Goal: Task Accomplishment & Management: Use online tool/utility

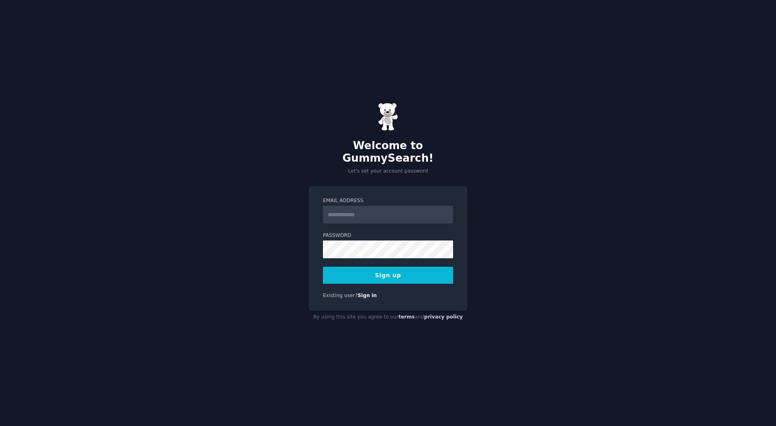
click at [394, 212] on input "Email Address" at bounding box center [388, 215] width 130 height 18
type input "**********"
click at [412, 267] on button "Sign up" at bounding box center [388, 275] width 130 height 17
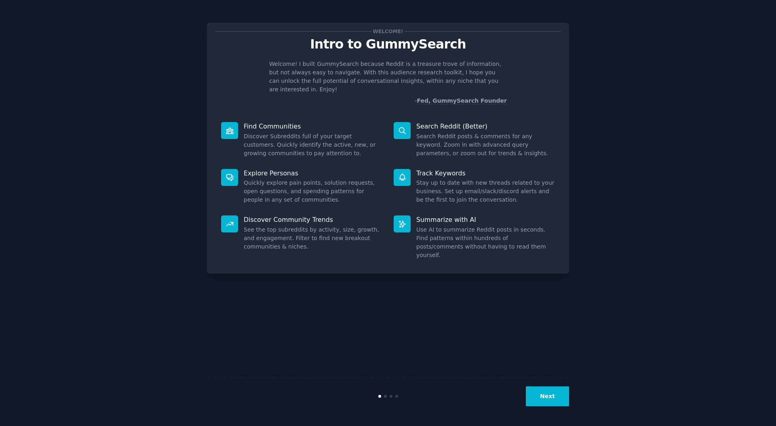
click at [539, 393] on button "Next" at bounding box center [547, 396] width 43 height 20
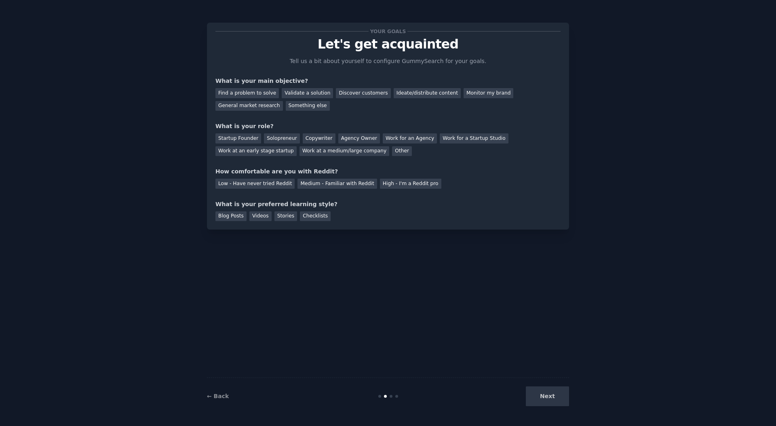
click at [546, 393] on div "Next" at bounding box center [508, 396] width 121 height 20
click at [548, 392] on div "Next" at bounding box center [508, 396] width 121 height 20
click at [548, 397] on div "Next" at bounding box center [508, 396] width 121 height 20
click at [358, 142] on div "Agency Owner" at bounding box center [359, 138] width 42 height 10
click at [477, 93] on div "Monitor my brand" at bounding box center [489, 93] width 50 height 10
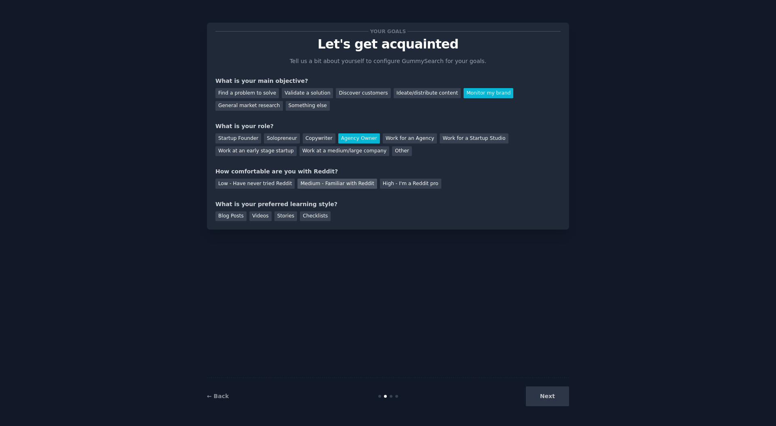
click at [323, 184] on div "Medium - Familiar with Reddit" at bounding box center [336, 184] width 79 height 10
drag, startPoint x: 234, startPoint y: 213, endPoint x: 259, endPoint y: 216, distance: 25.6
click at [234, 213] on div "Blog Posts" at bounding box center [230, 216] width 31 height 10
click at [270, 218] on div "Videos" at bounding box center [260, 216] width 22 height 10
click at [288, 218] on div "Stories" at bounding box center [285, 216] width 23 height 10
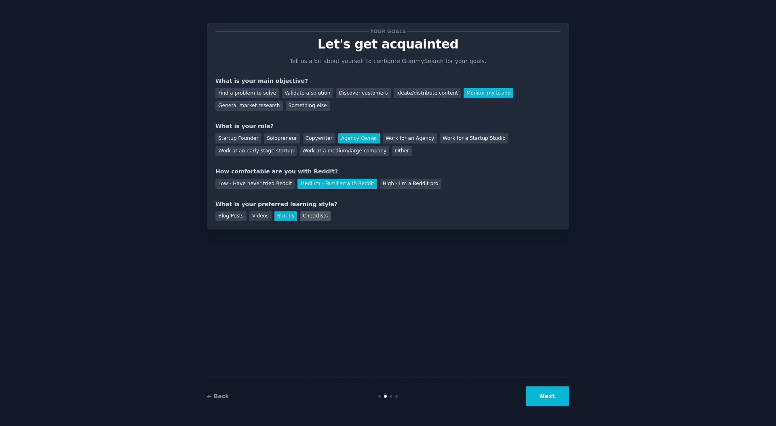
click at [320, 217] on div "Checklists" at bounding box center [315, 216] width 31 height 10
drag, startPoint x: 257, startPoint y: 216, endPoint x: 404, endPoint y: 309, distance: 174.2
click at [257, 216] on div "Videos" at bounding box center [260, 216] width 22 height 10
click at [548, 402] on button "Next" at bounding box center [547, 396] width 43 height 20
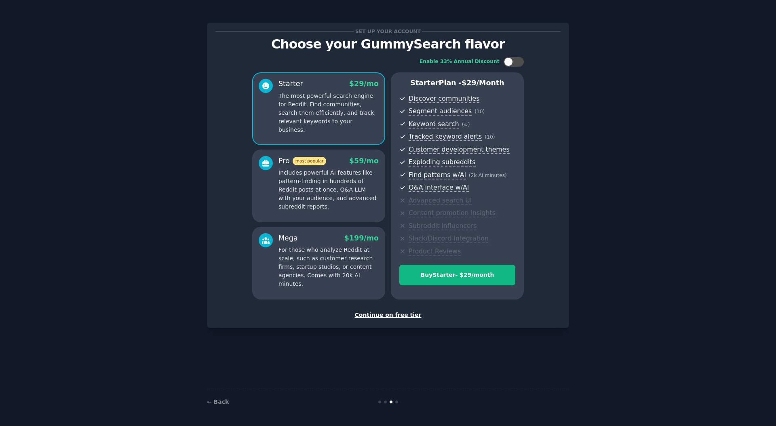
click at [404, 314] on div "Continue on free tier" at bounding box center [387, 315] width 345 height 8
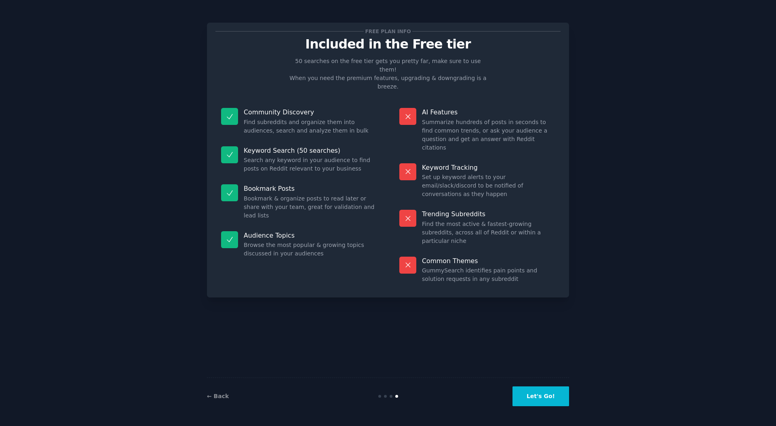
click at [557, 397] on button "Let's Go!" at bounding box center [540, 396] width 57 height 20
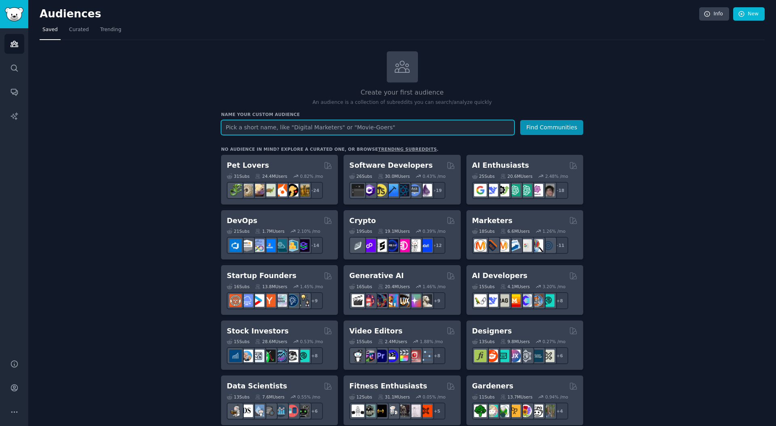
click at [387, 123] on input "text" at bounding box center [367, 127] width 293 height 15
click at [755, 13] on link "New" at bounding box center [749, 14] width 32 height 14
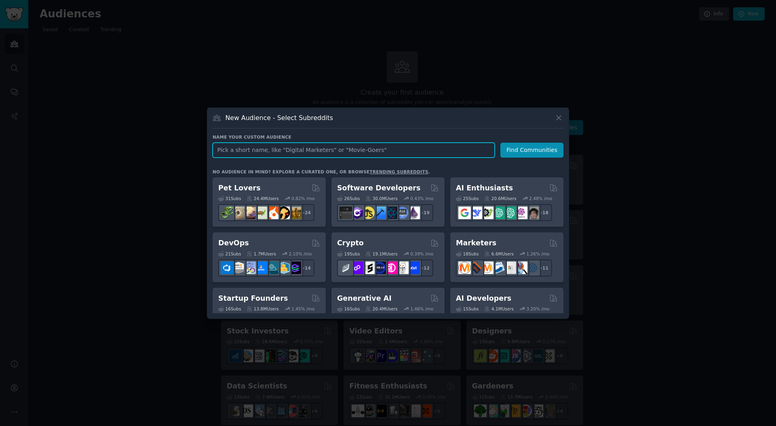
click at [299, 152] on input "text" at bounding box center [354, 150] width 282 height 15
paste input "Octopus Energy"
type input "Octopus Energy"
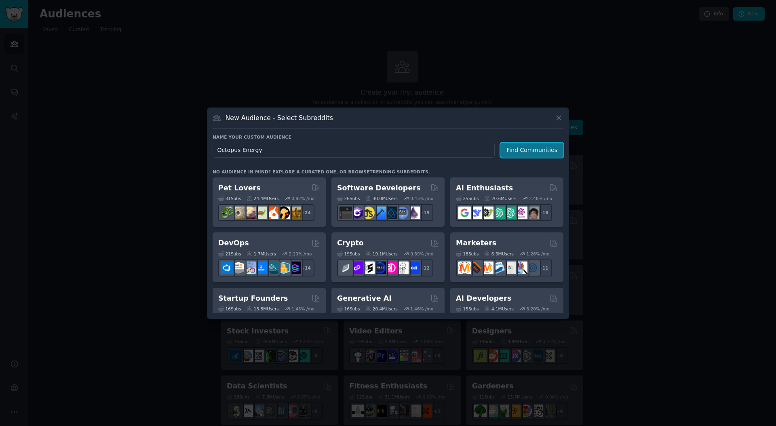
click at [510, 151] on button "Find Communities" at bounding box center [531, 150] width 63 height 15
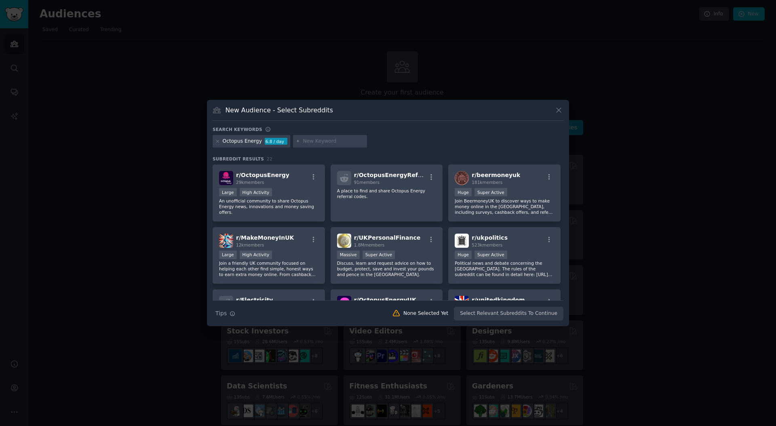
click at [114, 141] on div at bounding box center [388, 213] width 776 height 426
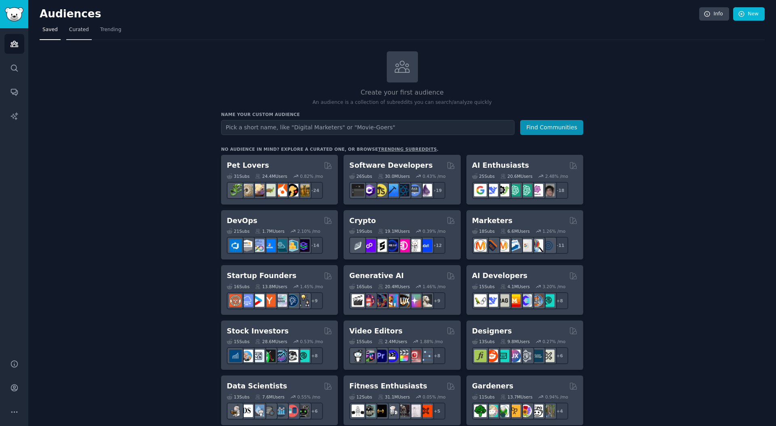
click at [84, 33] on span "Curated" at bounding box center [79, 29] width 20 height 7
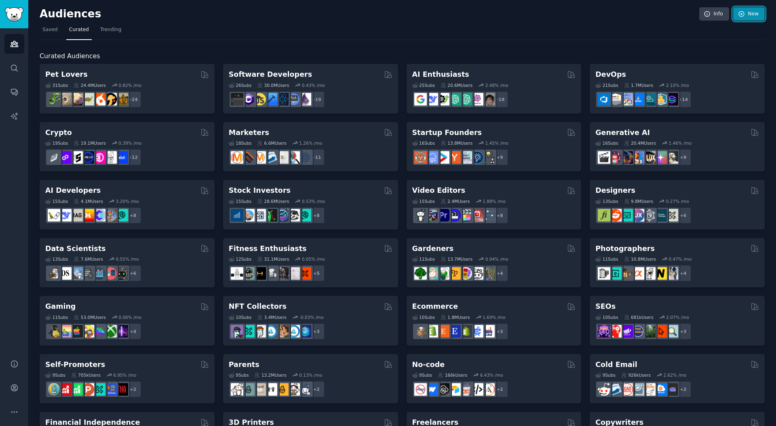
click at [739, 15] on icon at bounding box center [741, 13] width 5 height 5
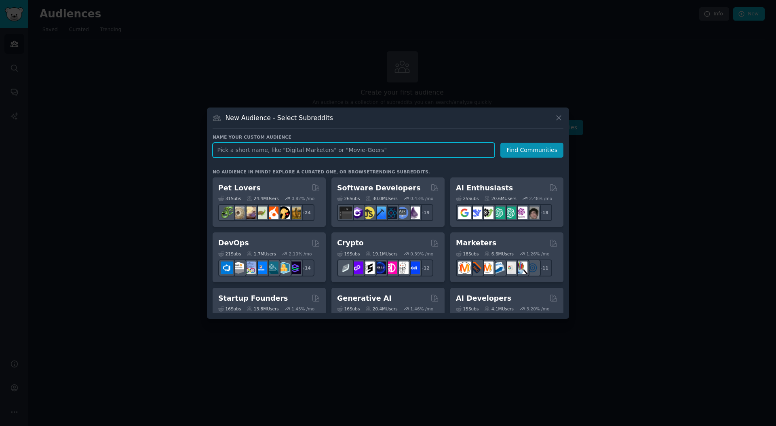
click at [421, 147] on input "text" at bounding box center [354, 150] width 282 height 15
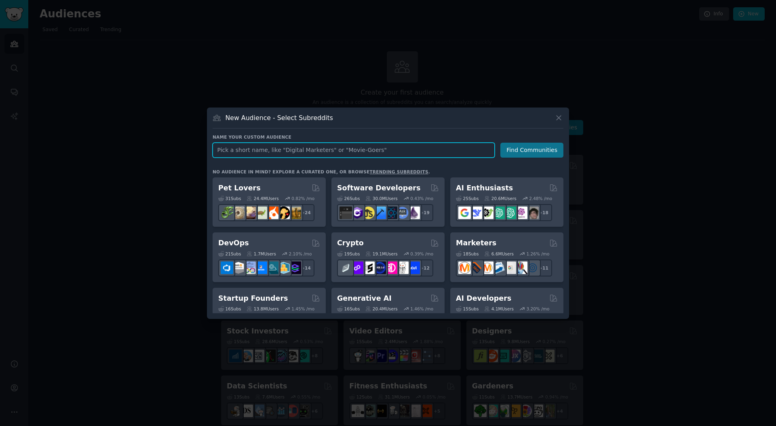
paste input "Octopus Energy"
type input "Octopus Energy"
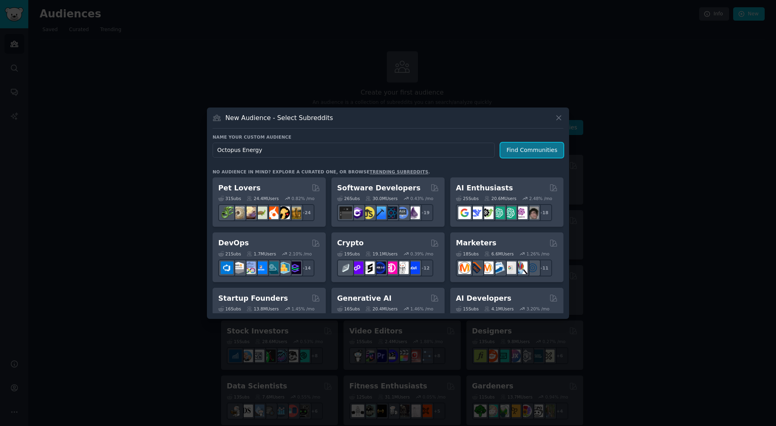
click at [526, 148] on button "Find Communities" at bounding box center [531, 150] width 63 height 15
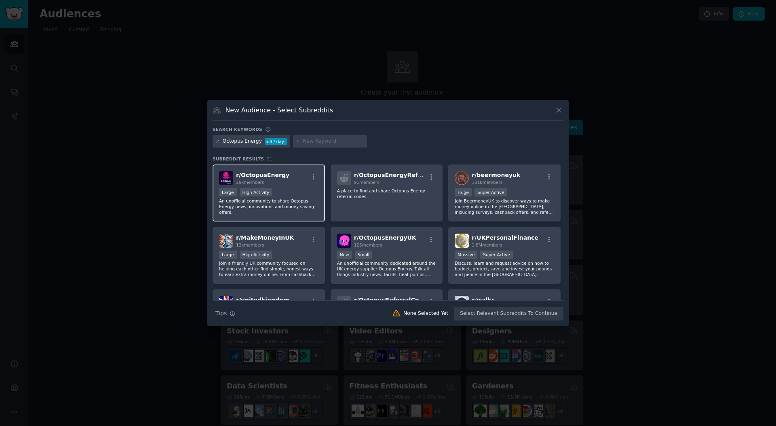
click at [297, 195] on div "Large High Activity" at bounding box center [268, 193] width 99 height 10
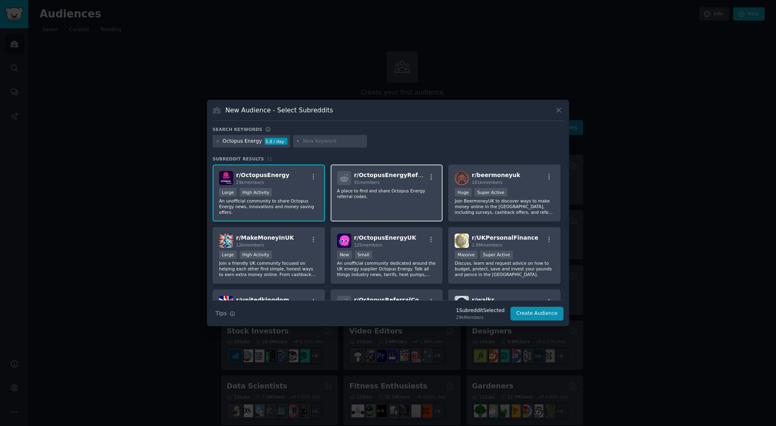
click at [379, 198] on p "A place to find and share Octopus Energy referral codes." at bounding box center [386, 193] width 99 height 11
click at [323, 144] on input "text" at bounding box center [333, 141] width 61 height 7
paste input "Octopus Energy"
type input "Octopus Energy"
click at [351, 140] on input "text" at bounding box center [333, 141] width 61 height 7
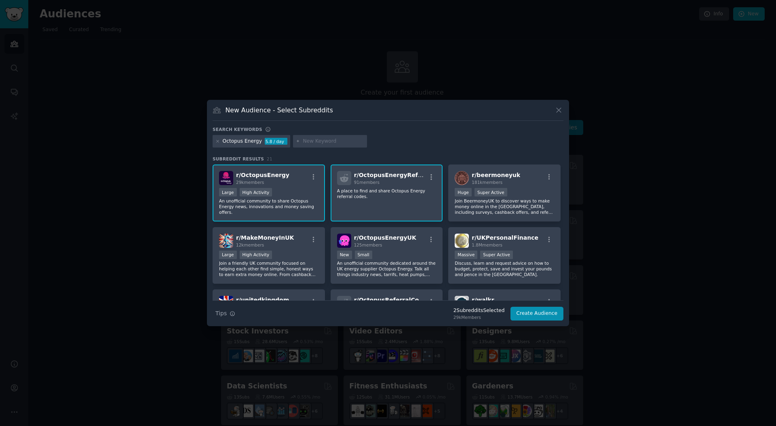
click at [559, 115] on div "New Audience - Select Subreddits" at bounding box center [388, 112] width 351 height 15
click at [561, 111] on icon at bounding box center [559, 110] width 8 height 8
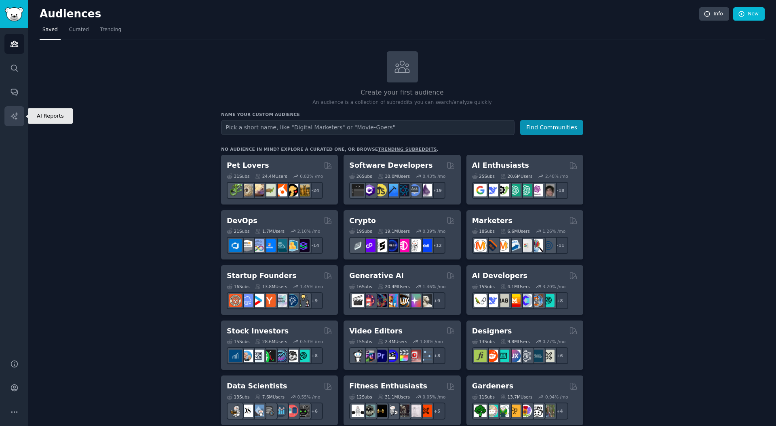
click at [20, 117] on link "AI Reports" at bounding box center [14, 116] width 20 height 20
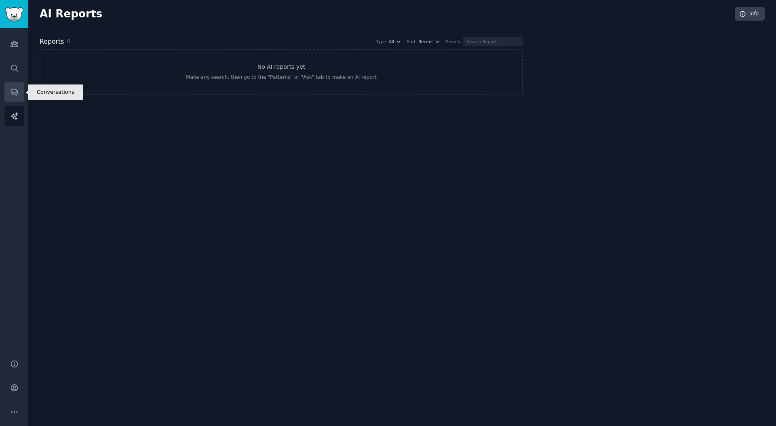
click at [23, 100] on link "Conversations" at bounding box center [14, 92] width 20 height 20
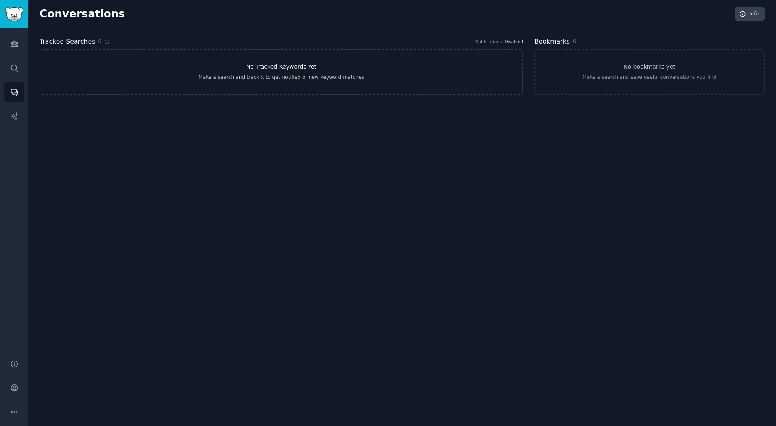
click at [247, 73] on link "No Tracked Keywords Yet Make a search and track it to get notified of new keywo…" at bounding box center [281, 71] width 483 height 45
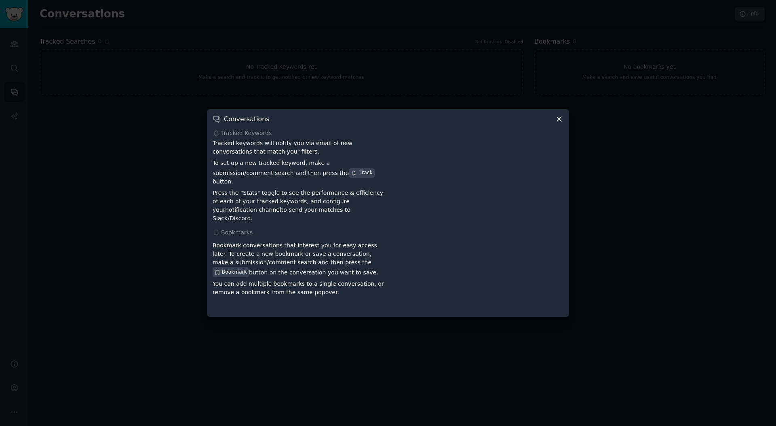
click at [564, 125] on div "Conversations Tracked Keywords Tracked keywords will notify you via email of ne…" at bounding box center [388, 212] width 362 height 207
click at [558, 122] on icon at bounding box center [559, 119] width 4 height 4
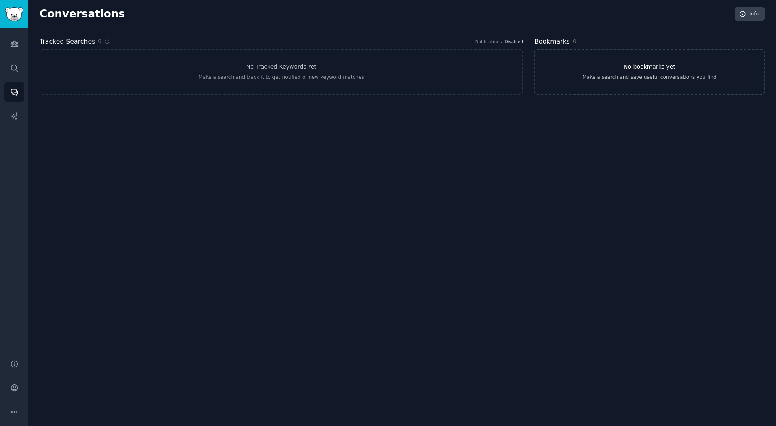
click at [656, 73] on link "No bookmarks yet Make a search and save useful conversations you find" at bounding box center [649, 71] width 230 height 45
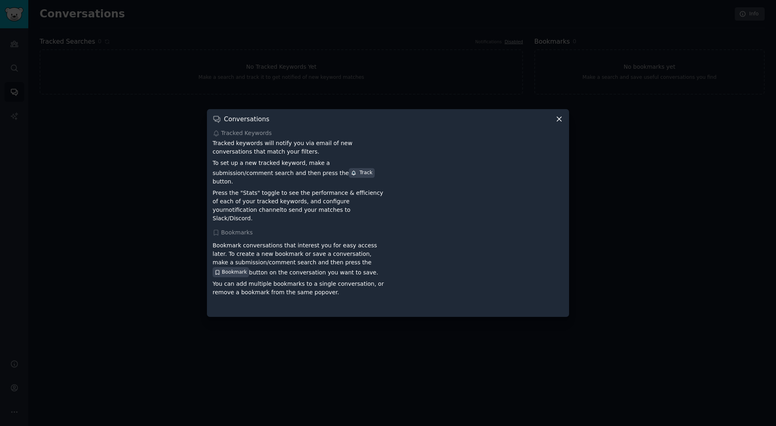
click at [557, 121] on icon at bounding box center [559, 119] width 8 height 8
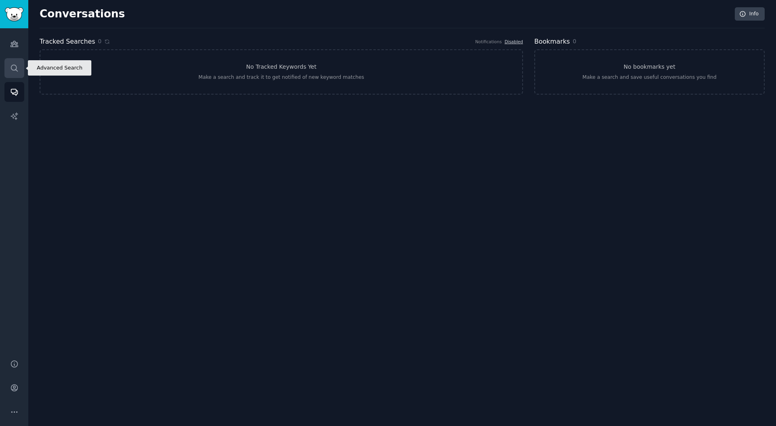
click at [16, 65] on icon "Sidebar" at bounding box center [14, 68] width 8 height 8
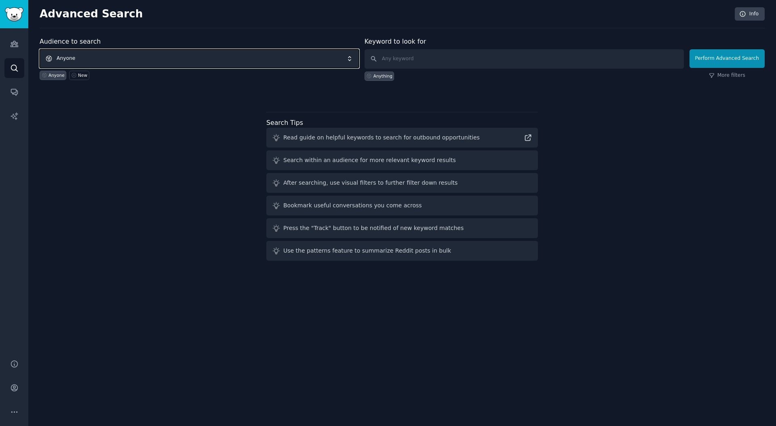
click at [167, 56] on span "Anyone" at bounding box center [199, 58] width 319 height 19
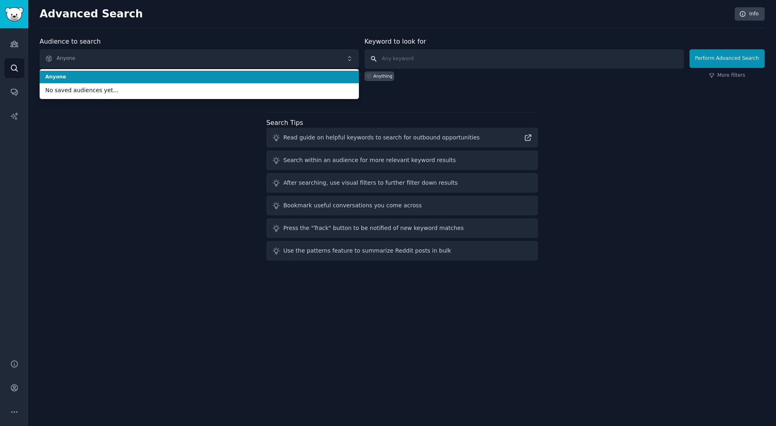
click at [420, 56] on input "text" at bounding box center [524, 58] width 319 height 19
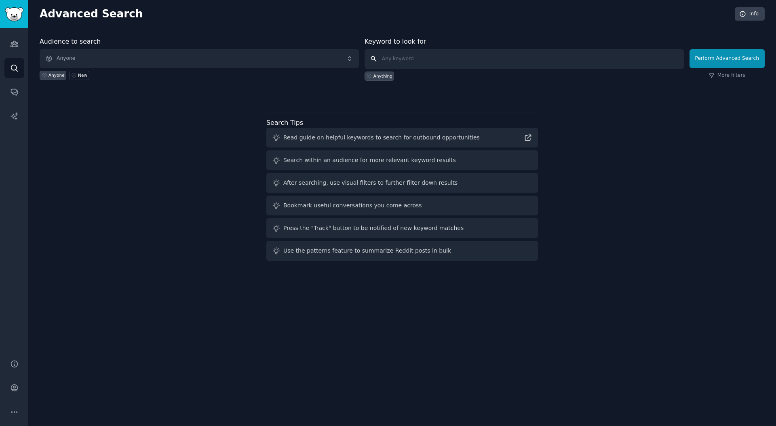
paste input "Octopus Energy"
type input "Octopus Energy"
click at [178, 56] on span "Anyone" at bounding box center [199, 58] width 319 height 19
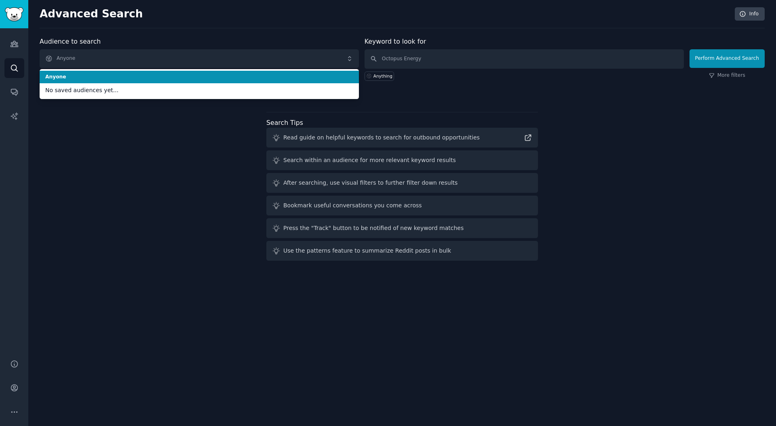
click at [339, 23] on div "Advanced Search Info" at bounding box center [402, 17] width 725 height 21
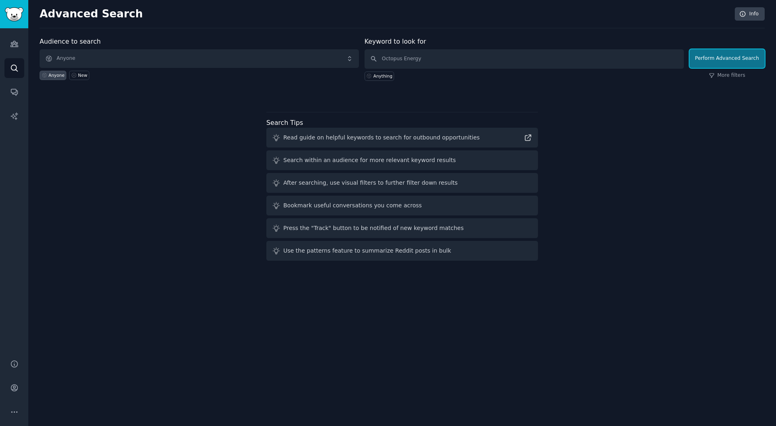
click at [727, 63] on button "Perform Advanced Search" at bounding box center [727, 58] width 75 height 19
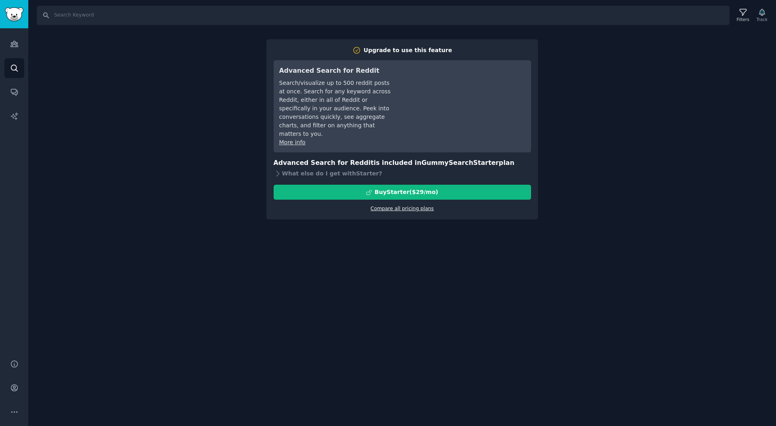
click at [400, 206] on link "Compare all pricing plans" at bounding box center [402, 209] width 63 height 6
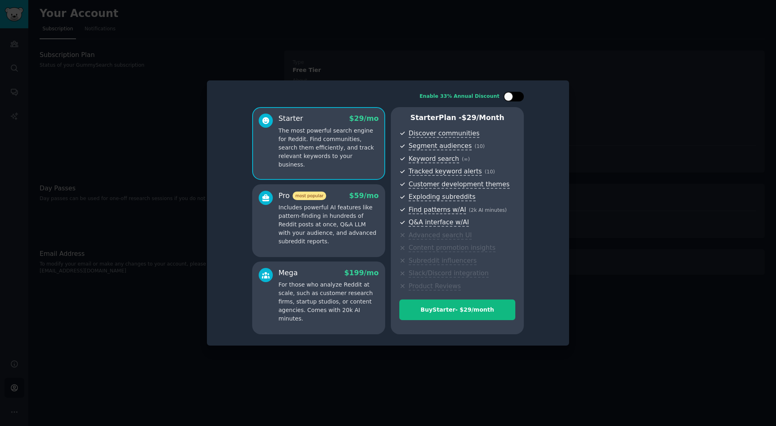
click at [518, 97] on div at bounding box center [518, 97] width 4 height 4
click at [518, 97] on div at bounding box center [519, 96] width 9 height 9
checkbox input "false"
click at [668, 93] on div at bounding box center [388, 213] width 776 height 426
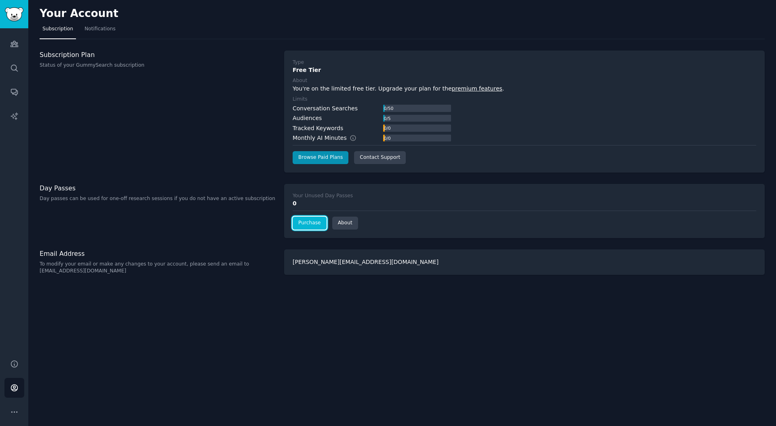
click at [308, 226] on link "Purchase" at bounding box center [310, 223] width 34 height 13
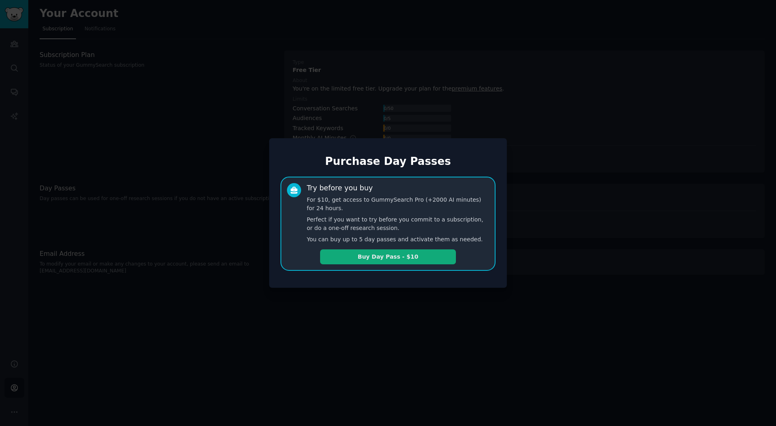
click at [341, 258] on button "Buy Day Pass - $10" at bounding box center [388, 256] width 136 height 15
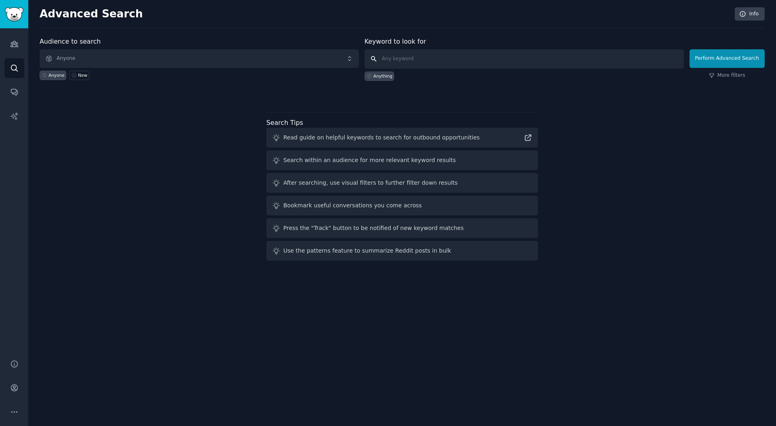
click at [531, 62] on input "text" at bounding box center [524, 58] width 319 height 19
paste input "Octopus Energy"
type input "Octopus Energy"
click at [720, 59] on button "Perform Advanced Search" at bounding box center [727, 58] width 75 height 19
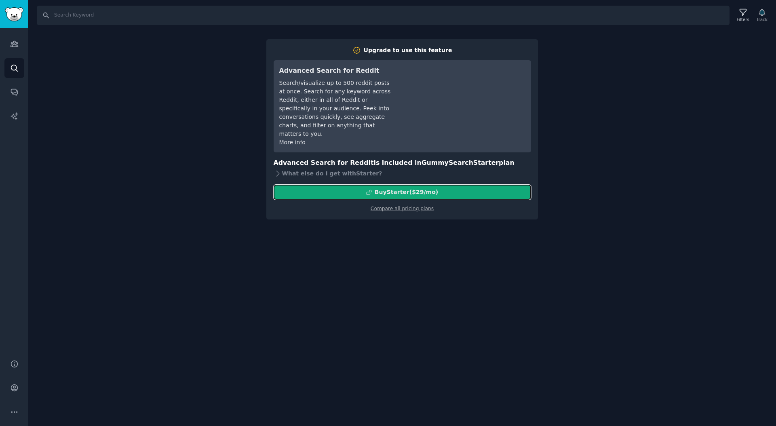
click at [400, 188] on div "Buy Starter ($ 29 /mo )" at bounding box center [406, 192] width 63 height 8
click at [407, 200] on div "Compare all pricing plans" at bounding box center [402, 206] width 257 height 13
click at [404, 206] on link "Compare all pricing plans" at bounding box center [402, 209] width 63 height 6
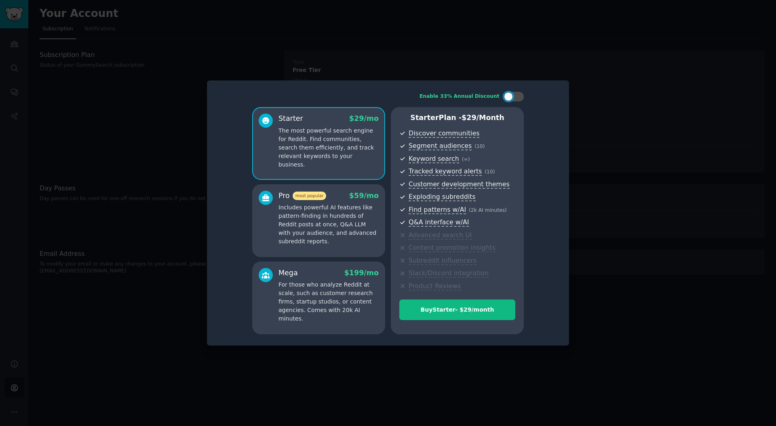
click at [344, 299] on p "For those who analyze Reddit at scale, such as customer research firms, startup…" at bounding box center [328, 301] width 100 height 42
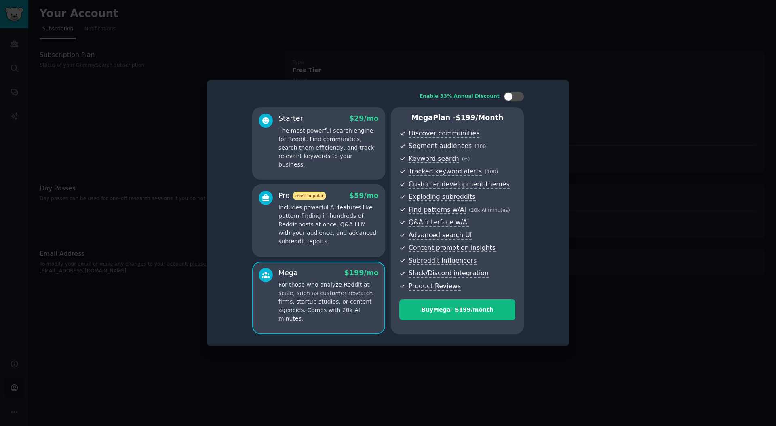
click at [327, 247] on div "Pro most popular $ 59 /mo Includes powerful AI features like pattern-finding in…" at bounding box center [318, 220] width 133 height 73
click at [326, 150] on p "The most powerful search engine for Reddit. Find communities, search them effic…" at bounding box center [328, 148] width 100 height 42
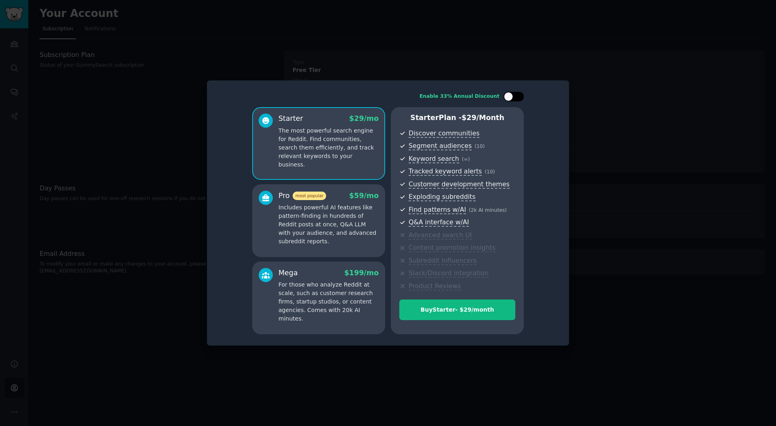
click at [513, 99] on div at bounding box center [514, 97] width 20 height 10
checkbox input "true"
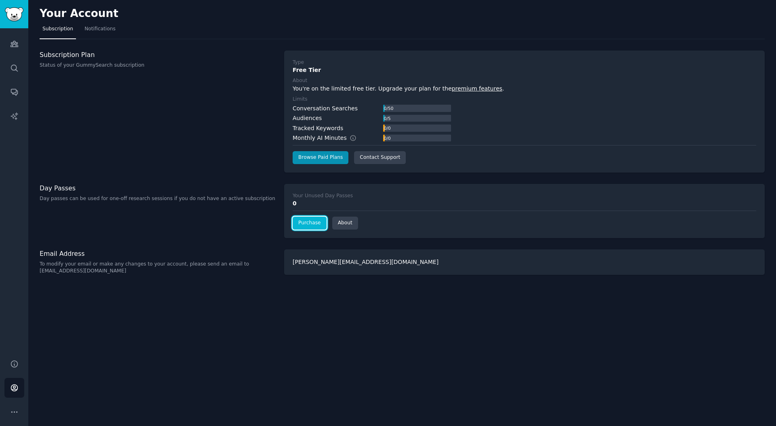
click at [316, 223] on link "Purchase" at bounding box center [310, 223] width 34 height 13
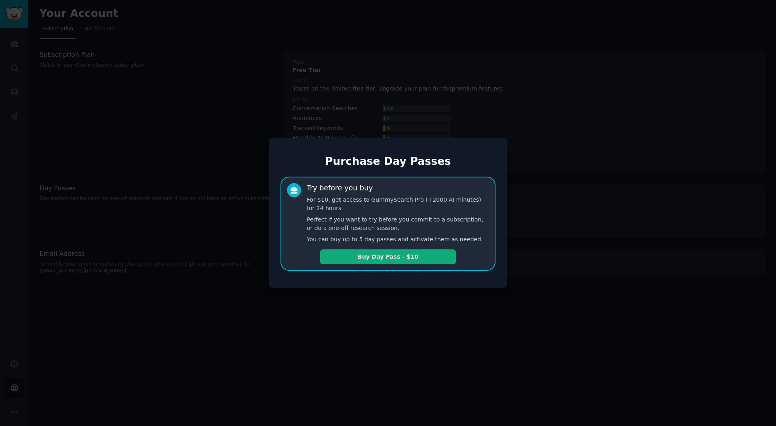
click at [413, 253] on button "Buy Day Pass - $10" at bounding box center [388, 256] width 136 height 15
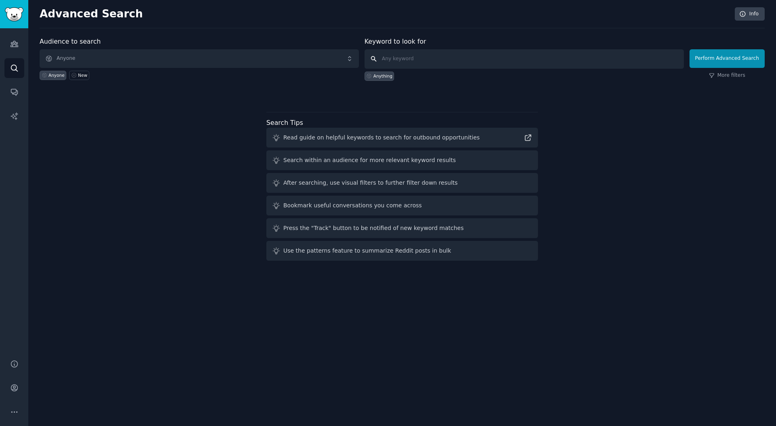
click at [425, 60] on input "text" at bounding box center [524, 58] width 319 height 19
paste input "Octopus Energy"
type input "Octopus Energy"
click at [725, 60] on button "Perform Advanced Search" at bounding box center [727, 58] width 75 height 19
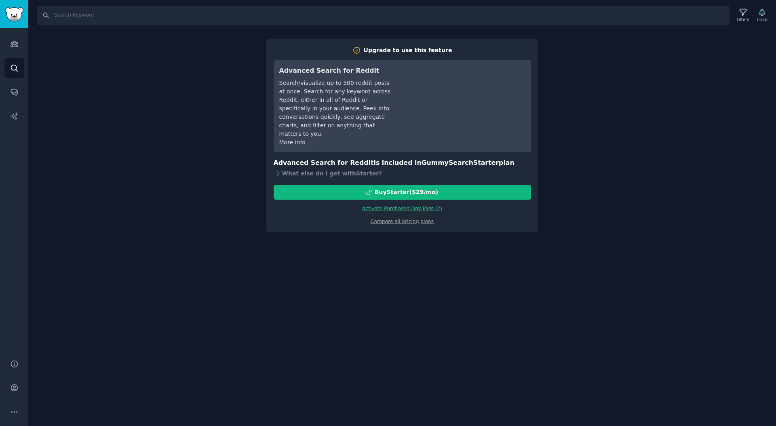
click at [422, 206] on link "Activate Purchased Day Pass ( 2 )" at bounding box center [402, 209] width 80 height 6
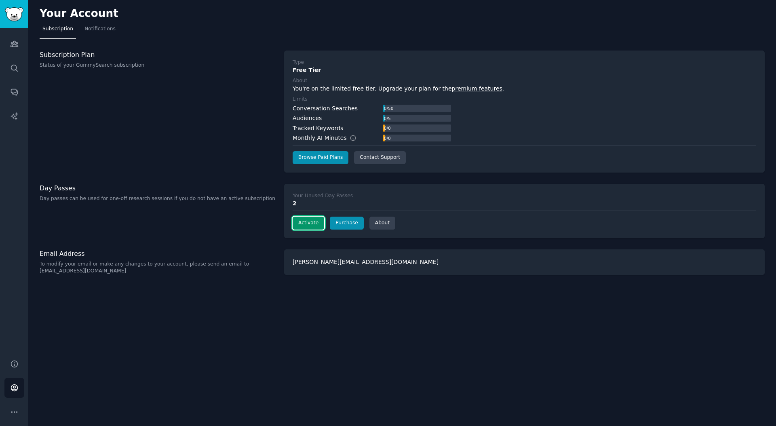
click at [310, 220] on button "Activate" at bounding box center [309, 223] width 32 height 13
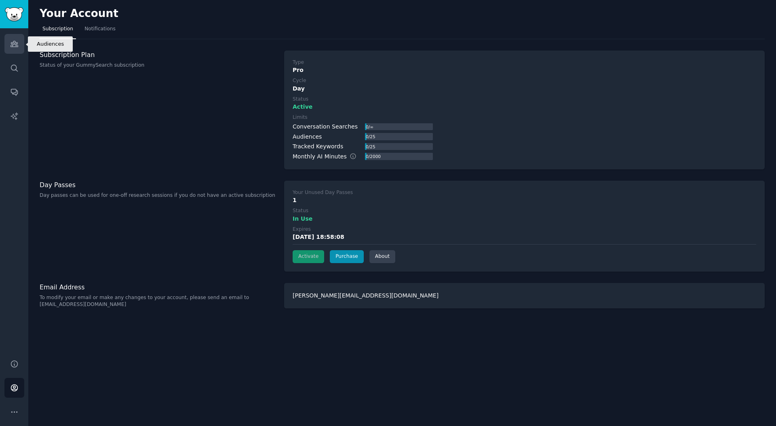
click at [20, 48] on link "Audiences" at bounding box center [14, 44] width 20 height 20
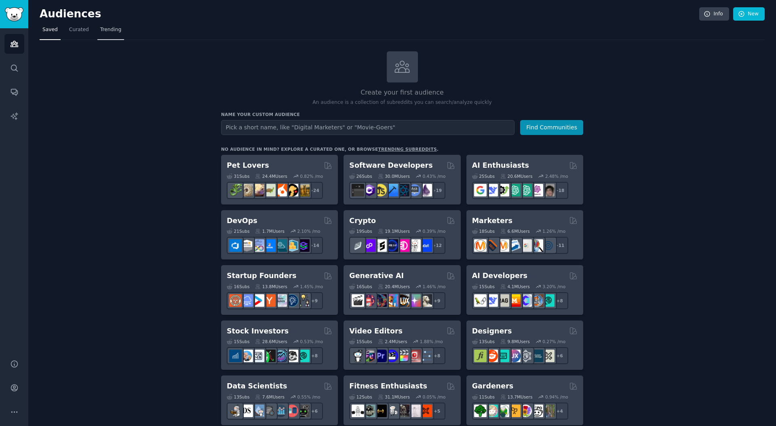
click at [103, 33] on span "Trending" at bounding box center [110, 29] width 21 height 7
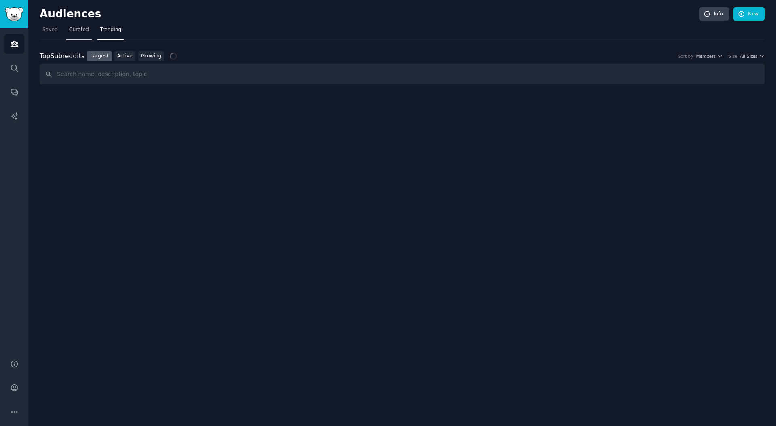
click at [79, 27] on span "Curated" at bounding box center [79, 29] width 20 height 7
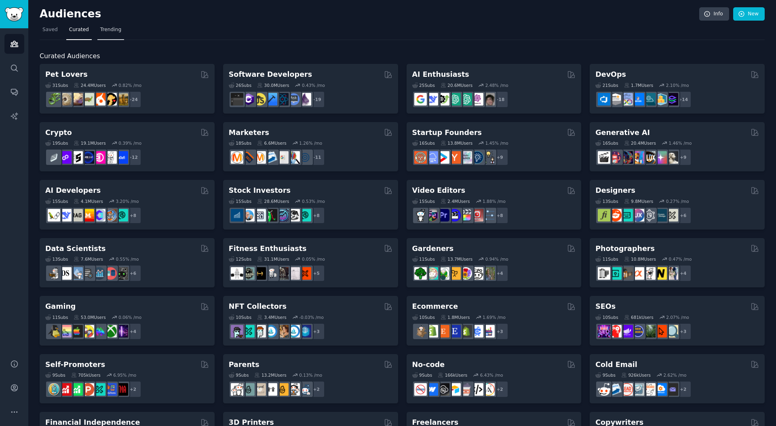
click at [107, 33] on link "Trending" at bounding box center [110, 31] width 27 height 17
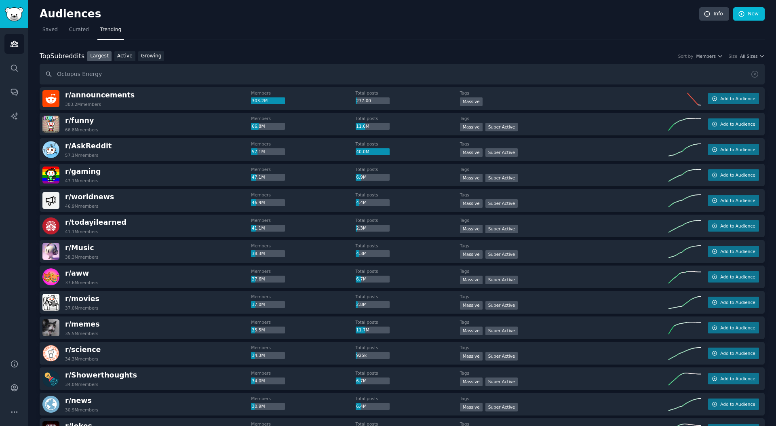
type input "Octopus Energy"
click at [8, 95] on link "Conversations" at bounding box center [14, 92] width 20 height 20
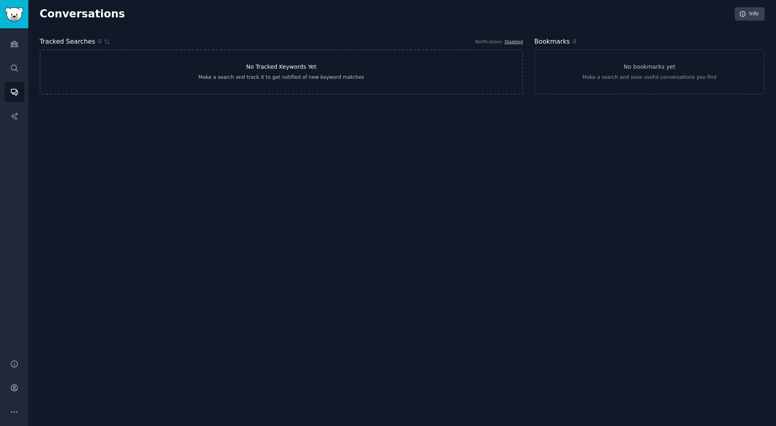
click at [333, 68] on link "No Tracked Keywords Yet Make a search and track it to get notified of new keywo…" at bounding box center [281, 71] width 483 height 45
click at [16, 114] on icon "Sidebar" at bounding box center [14, 115] width 7 height 7
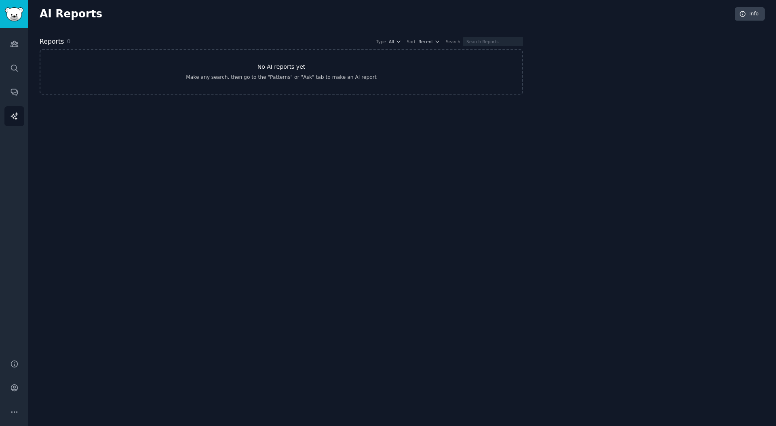
click at [258, 61] on link "No AI reports yet Make any search, then go to the "Patterns" or "Ask" tab to ma…" at bounding box center [281, 71] width 483 height 45
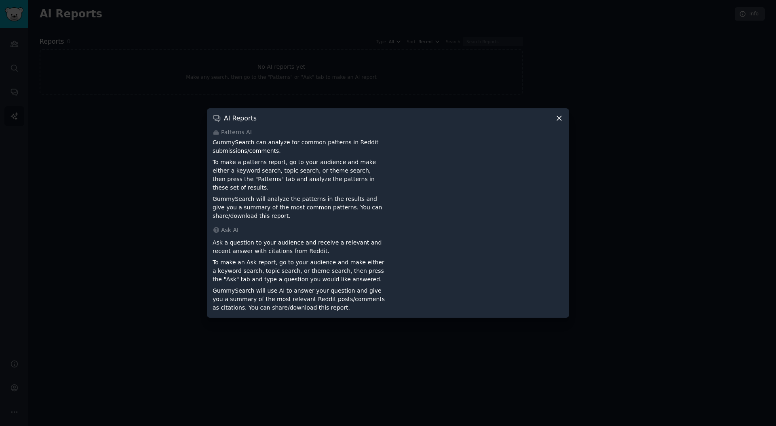
click at [271, 228] on div "Ask AI" at bounding box center [388, 230] width 351 height 8
click at [561, 120] on icon at bounding box center [559, 118] width 4 height 4
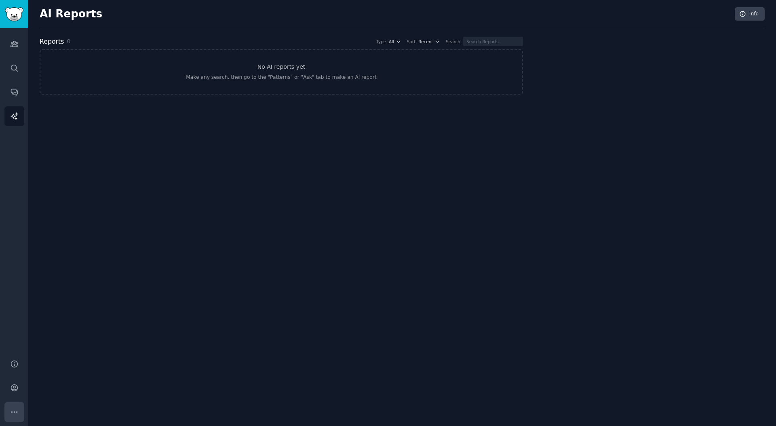
click at [17, 412] on icon "Sidebar" at bounding box center [14, 412] width 8 height 8
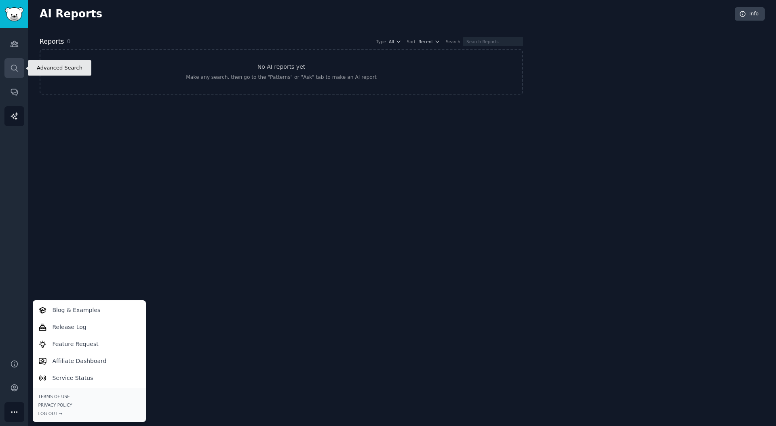
click at [12, 67] on icon "Sidebar" at bounding box center [14, 68] width 8 height 8
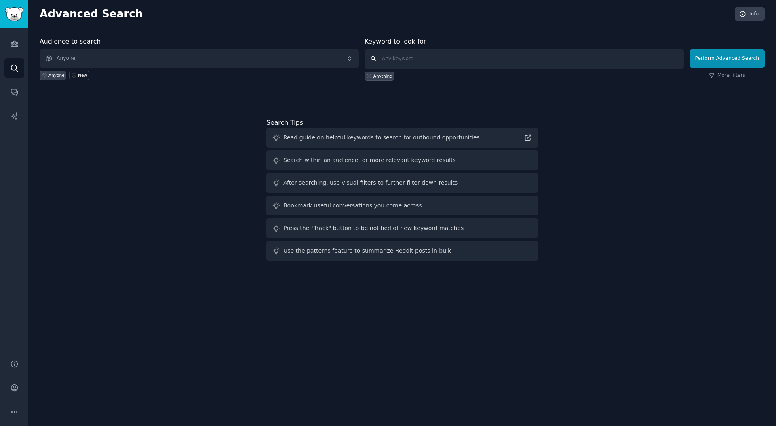
click at [485, 59] on input "text" at bounding box center [524, 58] width 319 height 19
paste input "Octopus Energy"
type input "Octopus Energy"
click at [718, 61] on button "Perform Advanced Search" at bounding box center [727, 58] width 75 height 19
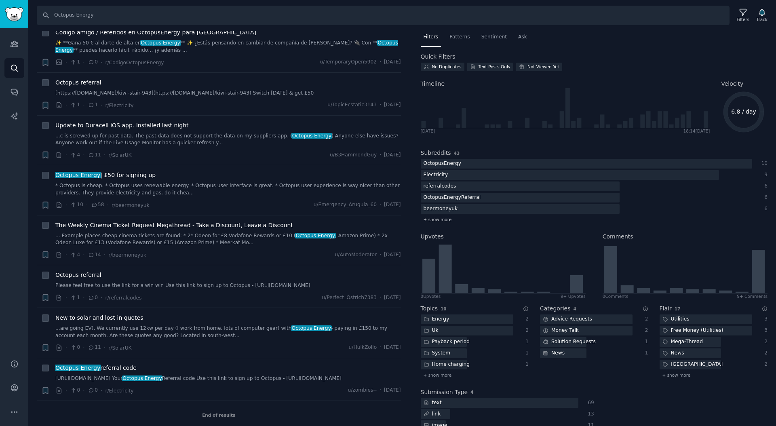
click at [443, 219] on span "+ show more" at bounding box center [438, 220] width 28 height 6
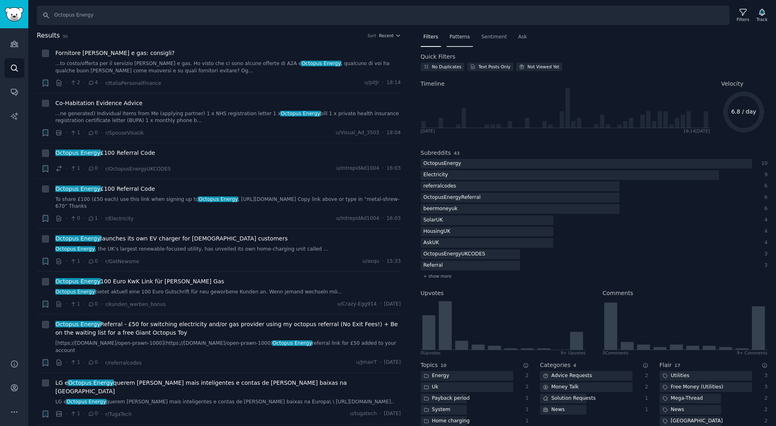
click at [468, 38] on span "Patterns" at bounding box center [459, 37] width 20 height 7
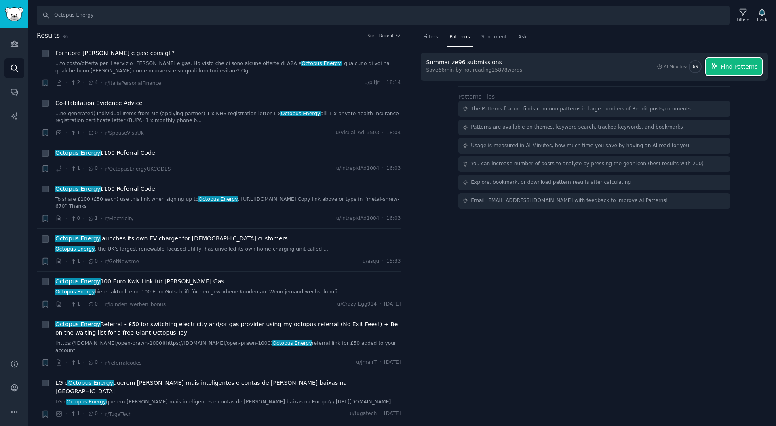
click at [732, 70] on span "Find Patterns" at bounding box center [739, 67] width 37 height 8
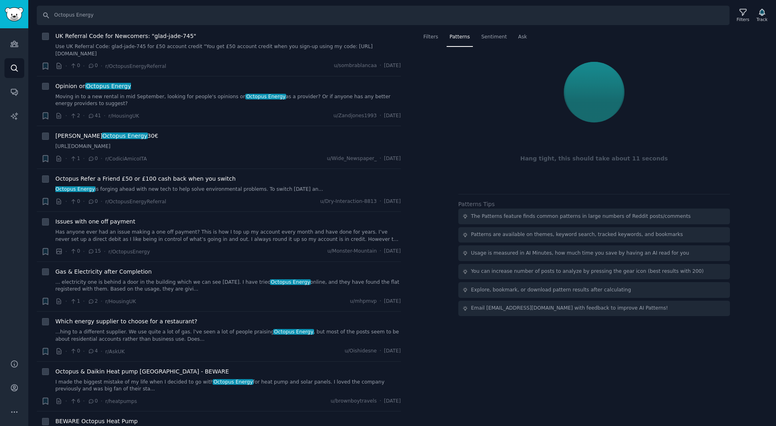
scroll to position [2222, 0]
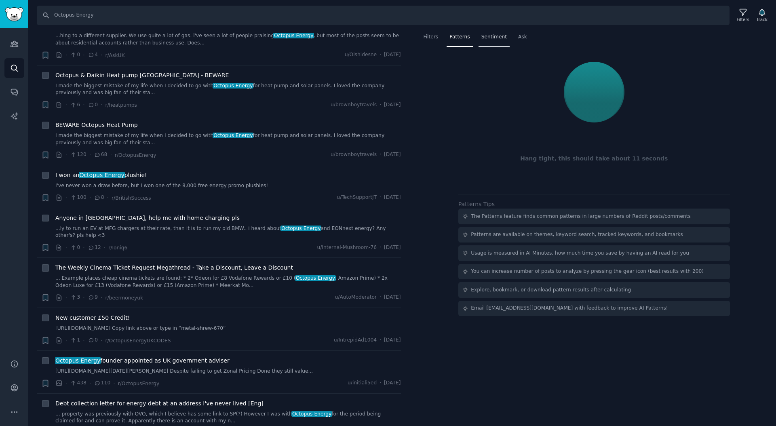
click at [499, 37] on span "Sentiment" at bounding box center [493, 37] width 25 height 7
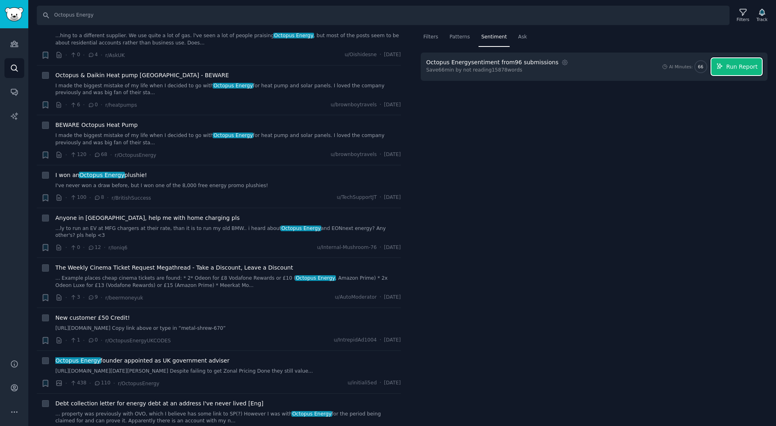
click at [743, 66] on span "Run Report" at bounding box center [742, 67] width 32 height 8
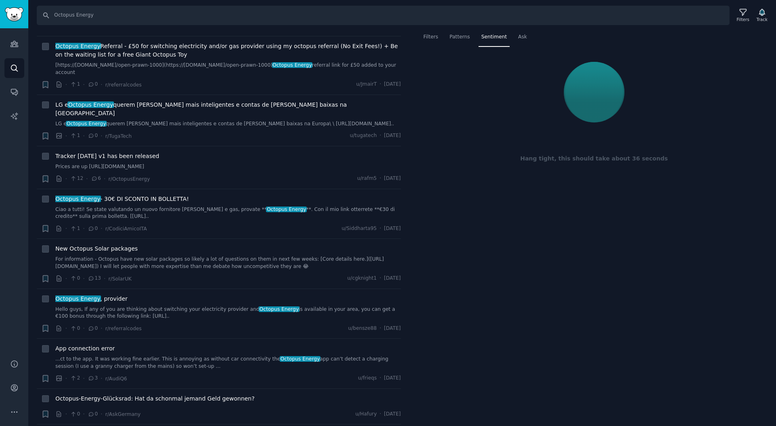
scroll to position [0, 0]
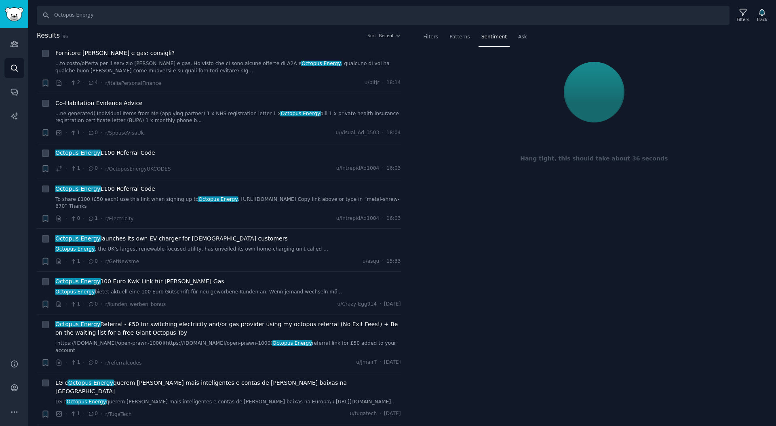
click at [389, 38] on h2 "Results 96 Sort Recent" at bounding box center [219, 36] width 364 height 10
click at [395, 35] on icon "button" at bounding box center [398, 36] width 6 height 6
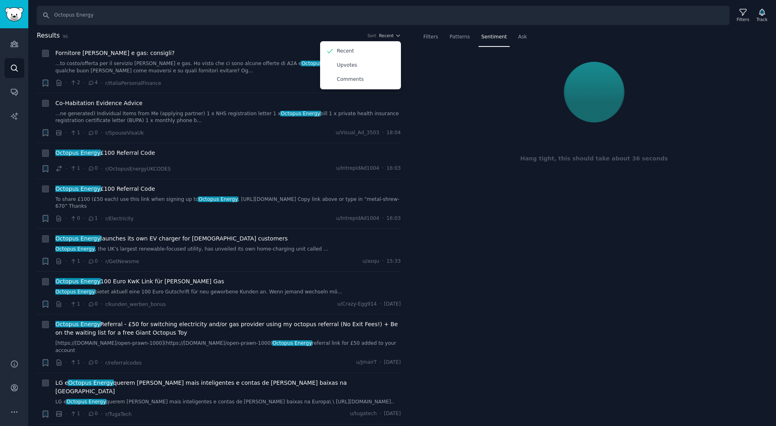
click at [277, 38] on h2 "Results 96 Sort Recent Recent Upvotes Comments" at bounding box center [219, 36] width 364 height 10
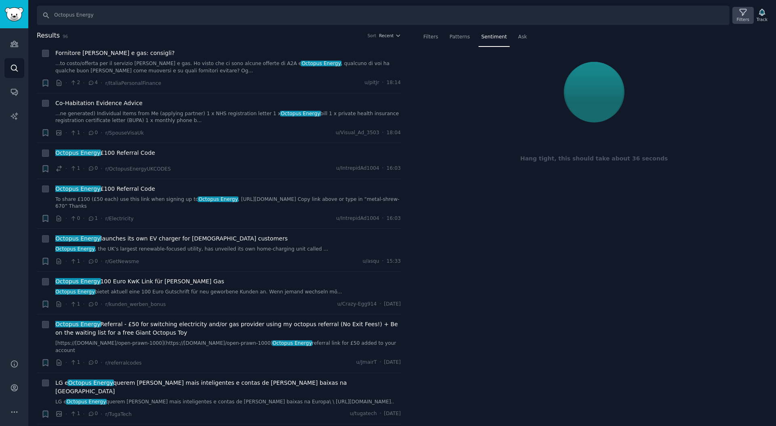
click at [748, 17] on div "Filters" at bounding box center [743, 20] width 13 height 6
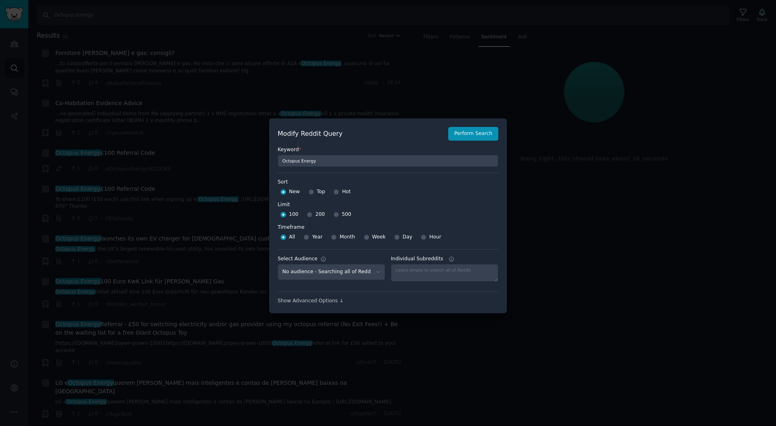
scroll to position [6, 0]
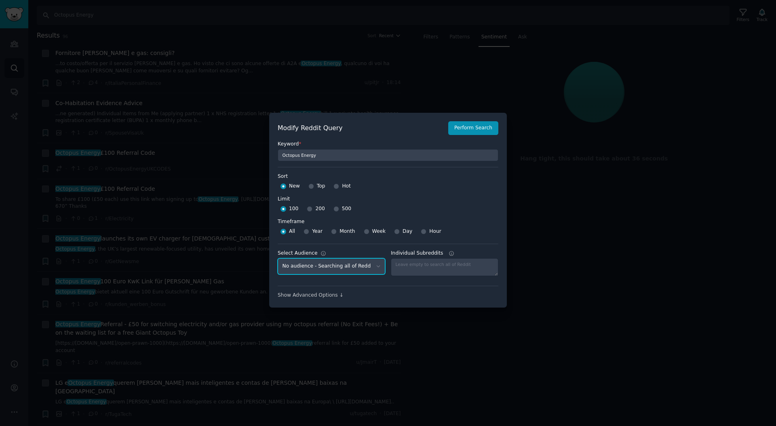
click at [335, 266] on select "No audience - Searching all of Reddit" at bounding box center [332, 266] width 108 height 17
click at [448, 269] on textarea "Individual Subreddits" at bounding box center [445, 267] width 108 height 18
click at [323, 296] on div "Show Advanced Options ↓" at bounding box center [388, 295] width 221 height 7
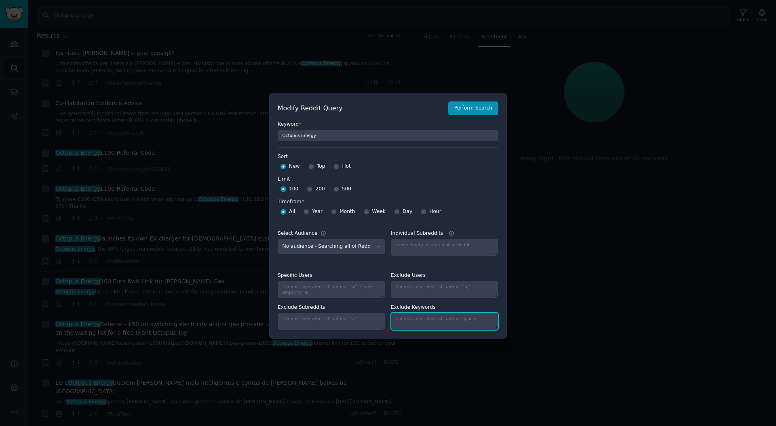
click at [419, 318] on textarea "Individual Subreddits" at bounding box center [445, 321] width 108 height 18
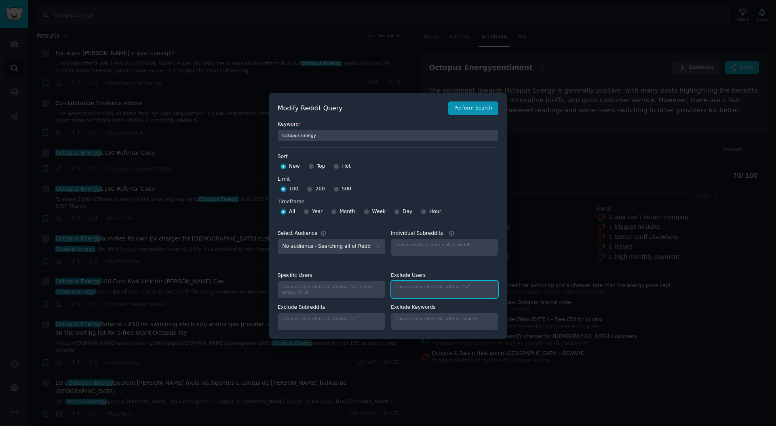
click at [428, 281] on textarea "Individual Subreddits" at bounding box center [445, 289] width 108 height 18
click at [510, 45] on div at bounding box center [388, 213] width 776 height 426
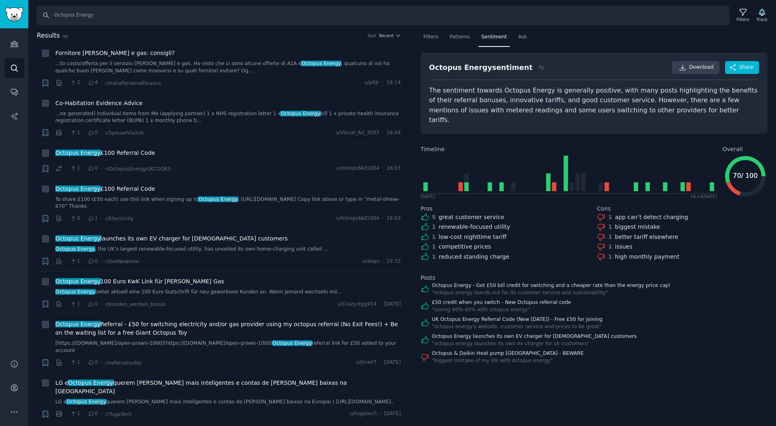
click at [501, 70] on div "Octopus Energy sentiment" at bounding box center [480, 68] width 103 height 10
copy div "sentiment"
click at [686, 67] on icon at bounding box center [682, 67] width 7 height 7
click at [438, 103] on div "The sentiment towards Octopus Energy is generally positive, with many posts hig…" at bounding box center [594, 106] width 330 height 40
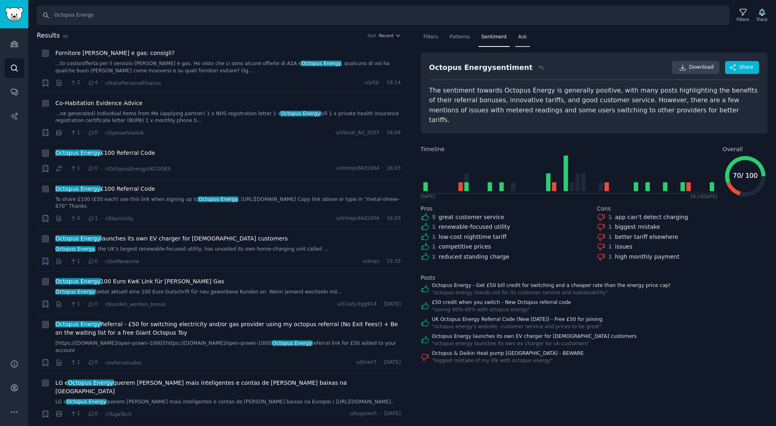
click at [521, 31] on div "Ask" at bounding box center [522, 39] width 15 height 17
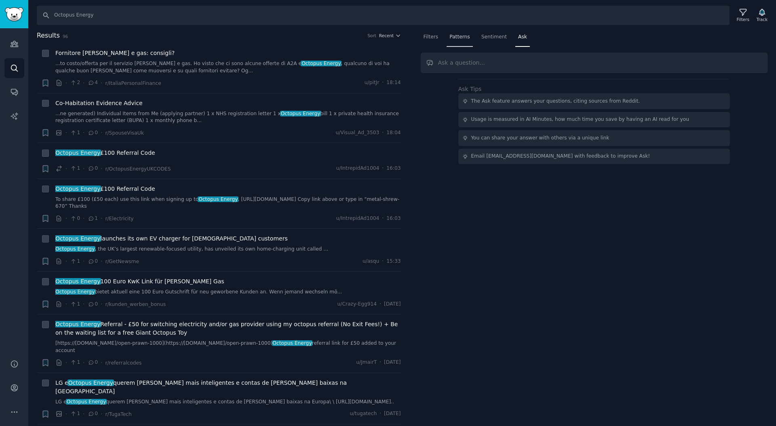
click at [449, 38] on div "Patterns" at bounding box center [460, 39] width 26 height 17
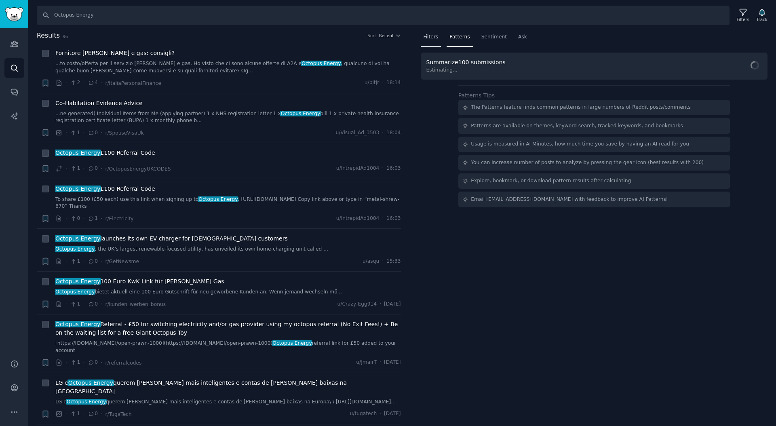
click at [434, 38] on span "Filters" at bounding box center [431, 37] width 15 height 7
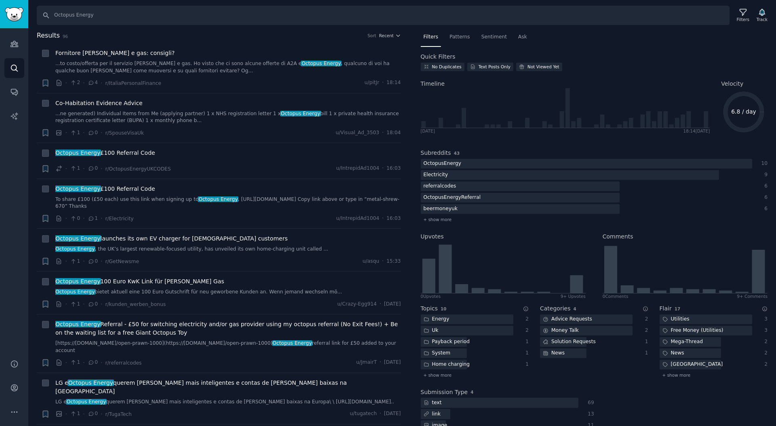
click at [106, 25] on div "Search Octopus Energy Filters Track Results 96 Sort Recent + Fornitore [PERSON_…" at bounding box center [402, 213] width 748 height 426
click at [119, 16] on input "Octopus Energy" at bounding box center [383, 15] width 693 height 19
click at [738, 15] on div "Filters" at bounding box center [742, 15] width 21 height 17
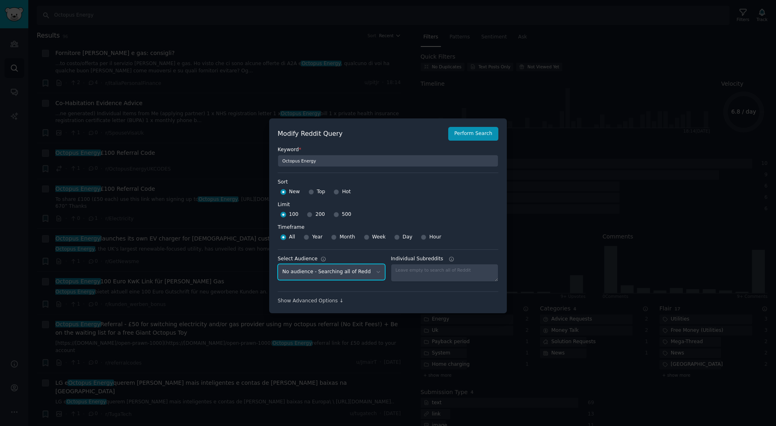
click at [336, 273] on select "No audience - Searching all of Reddit" at bounding box center [332, 272] width 108 height 17
click at [415, 101] on div at bounding box center [388, 213] width 776 height 426
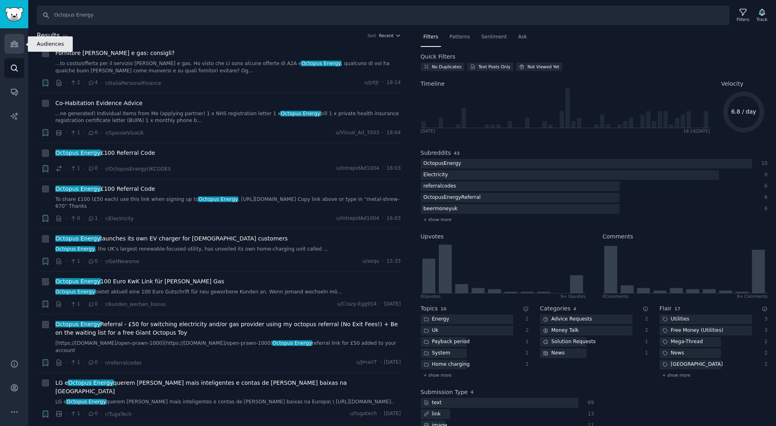
click at [7, 50] on link "Audiences" at bounding box center [14, 44] width 20 height 20
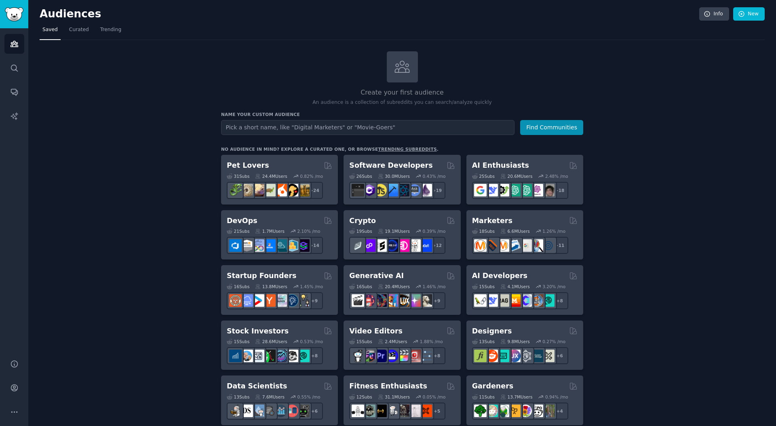
click at [311, 128] on input "text" at bounding box center [367, 127] width 293 height 15
click at [747, 16] on link "New" at bounding box center [749, 14] width 32 height 14
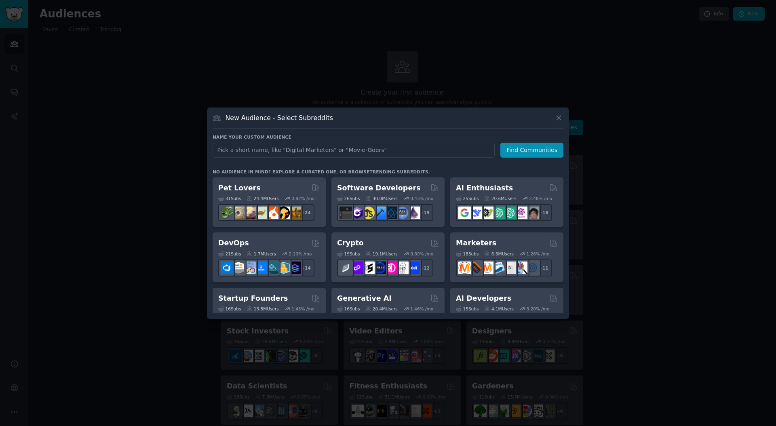
click at [328, 152] on input "text" at bounding box center [354, 150] width 282 height 15
type input "sentiment"
click at [522, 153] on button "Find Communities" at bounding box center [531, 150] width 63 height 15
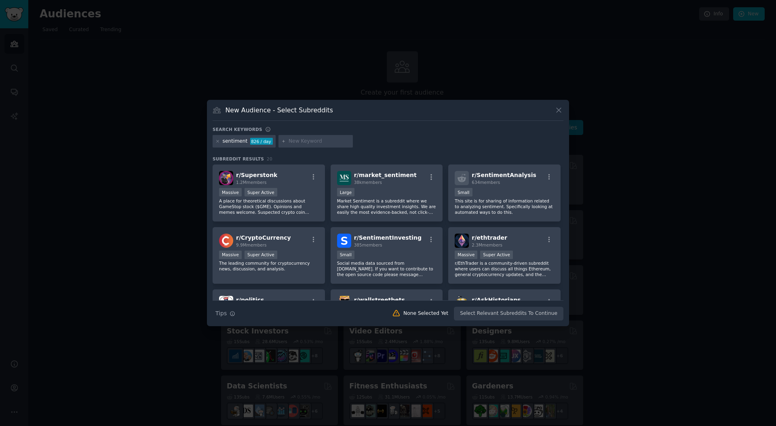
click at [228, 142] on div "sentiment" at bounding box center [235, 141] width 25 height 7
copy div "sentiment"
click at [219, 141] on icon at bounding box center [217, 141] width 4 height 4
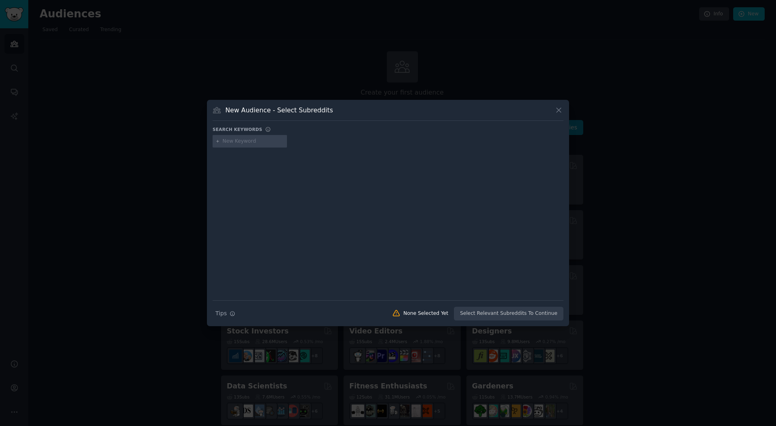
click at [249, 143] on input "text" at bounding box center [253, 141] width 61 height 7
paste input "Octopus Energy"
type input "Octopus Energy"
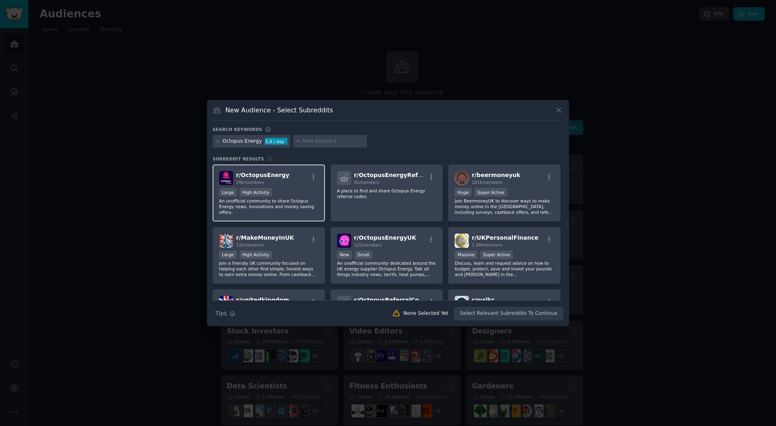
click at [299, 193] on div ">= 80th percentile for submissions / day Large High Activity" at bounding box center [268, 193] width 99 height 10
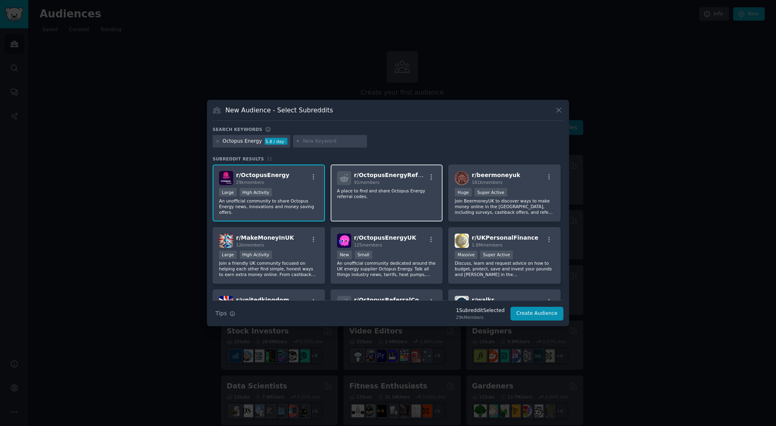
click at [402, 191] on p "A place to find and share Octopus Energy referral codes." at bounding box center [386, 193] width 99 height 11
click at [401, 192] on p "A place to find and share Octopus Energy referral codes." at bounding box center [386, 193] width 99 height 11
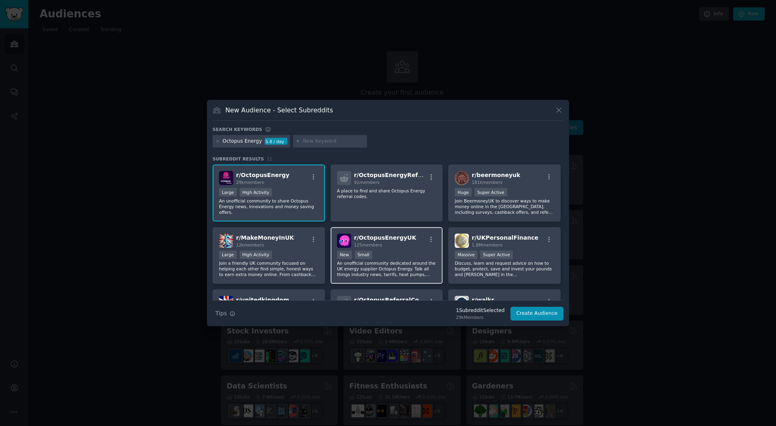
click at [406, 259] on div "New Small" at bounding box center [386, 256] width 99 height 10
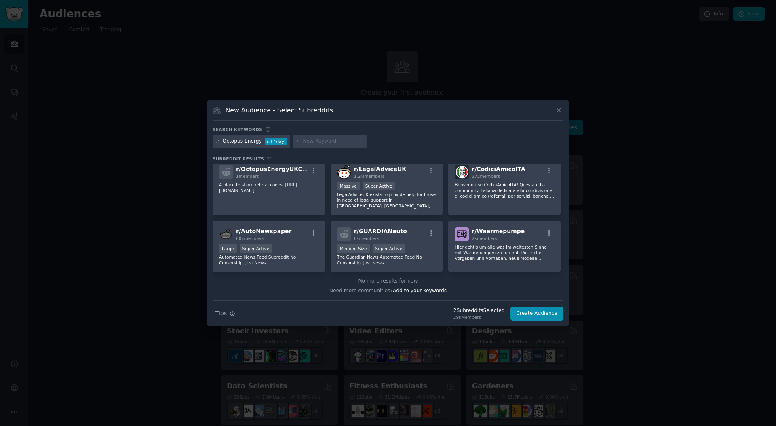
scroll to position [318, 0]
click at [522, 312] on button "Create Audience" at bounding box center [536, 314] width 53 height 14
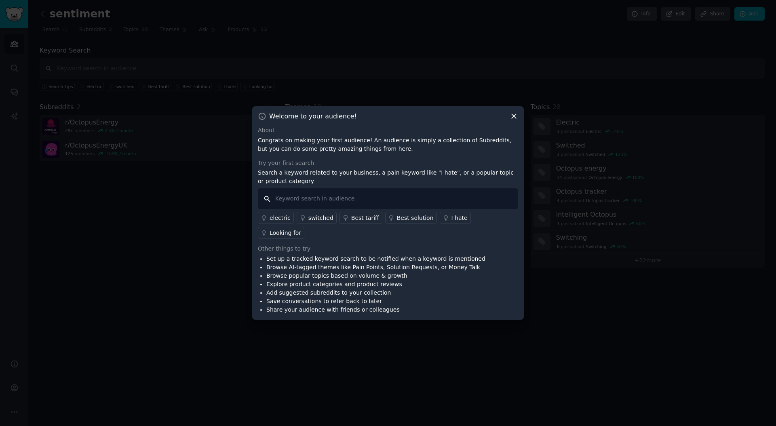
click at [331, 209] on input "text" at bounding box center [388, 198] width 260 height 21
paste input "Octopus Energy"
type input "Octopus Energy"
drag, startPoint x: 305, startPoint y: 208, endPoint x: 259, endPoint y: 205, distance: 46.2
click at [259, 205] on input "Octopus Energy" at bounding box center [388, 198] width 260 height 21
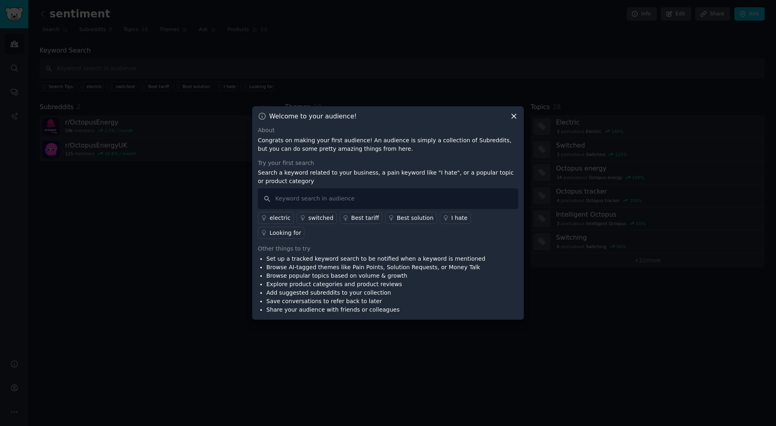
click at [383, 180] on p "Search a keyword related to your business, a pain keyword like "I hate", or a p…" at bounding box center [388, 177] width 260 height 17
click at [378, 181] on p "Search a keyword related to your business, a pain keyword like "I hate", or a p…" at bounding box center [388, 177] width 260 height 17
click at [368, 207] on input "text" at bounding box center [388, 198] width 260 height 21
click at [403, 204] on input "text" at bounding box center [388, 198] width 260 height 21
type input "E"
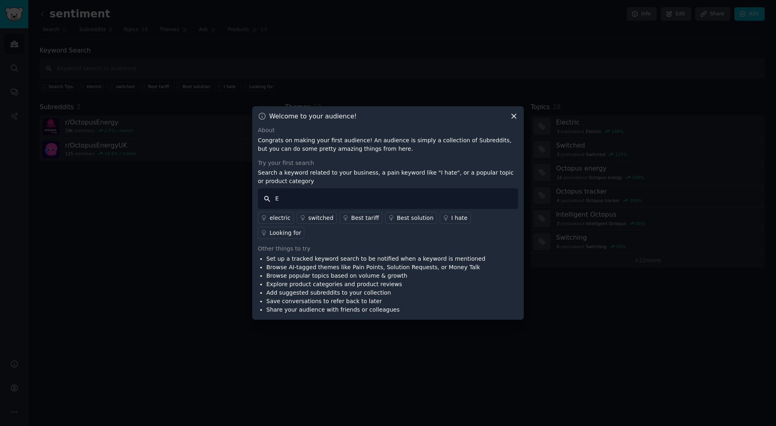
click at [386, 209] on input "E" at bounding box center [388, 198] width 260 height 21
paste input "rfahrungen"
type input "Erfahrungen"
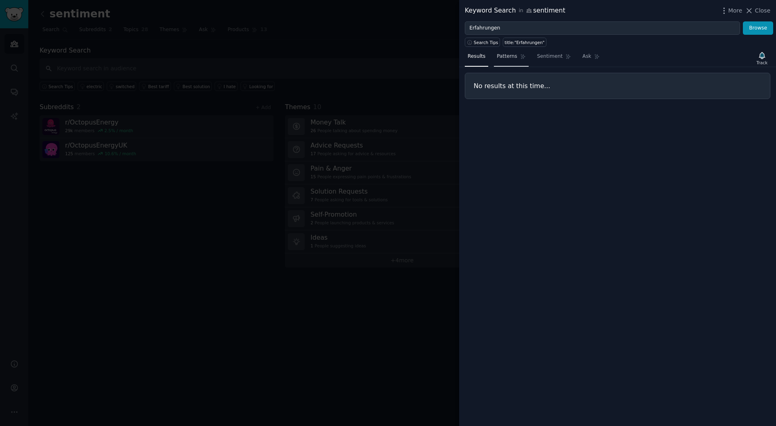
click at [498, 59] on span "Patterns" at bounding box center [507, 56] width 20 height 7
click at [542, 61] on link "Sentiment" at bounding box center [554, 58] width 40 height 17
click at [577, 61] on nav "Results Patterns Sentiment Ask" at bounding box center [534, 58] width 138 height 17
click at [583, 59] on span "Ask" at bounding box center [586, 56] width 9 height 7
click at [477, 60] on span "Results" at bounding box center [477, 56] width 18 height 7
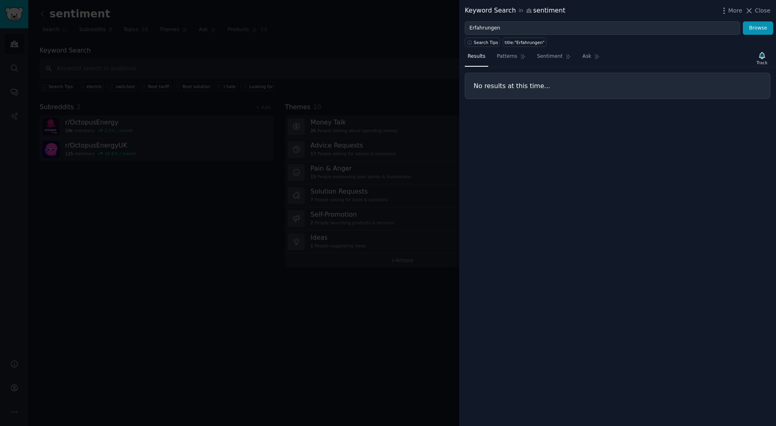
click at [371, 37] on div at bounding box center [388, 213] width 776 height 426
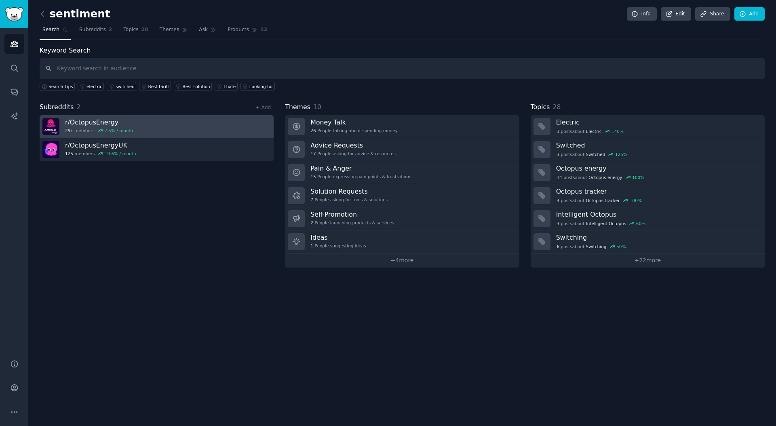
click at [150, 126] on link "r/ OctopusEnergy 29k members 2.5 % / month" at bounding box center [157, 126] width 234 height 23
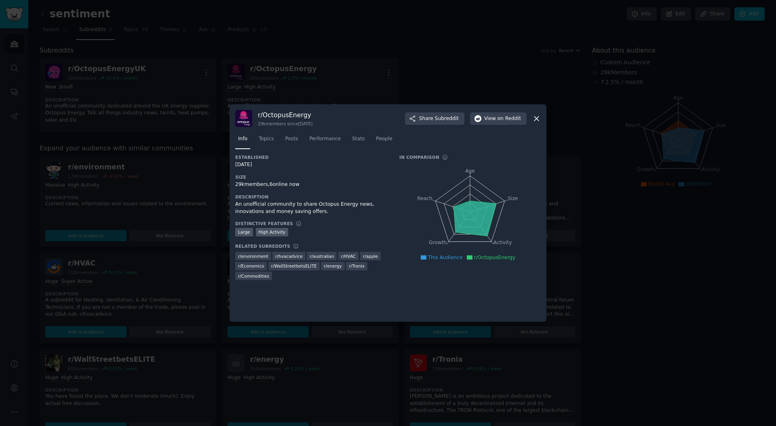
click at [190, 206] on div at bounding box center [388, 213] width 776 height 426
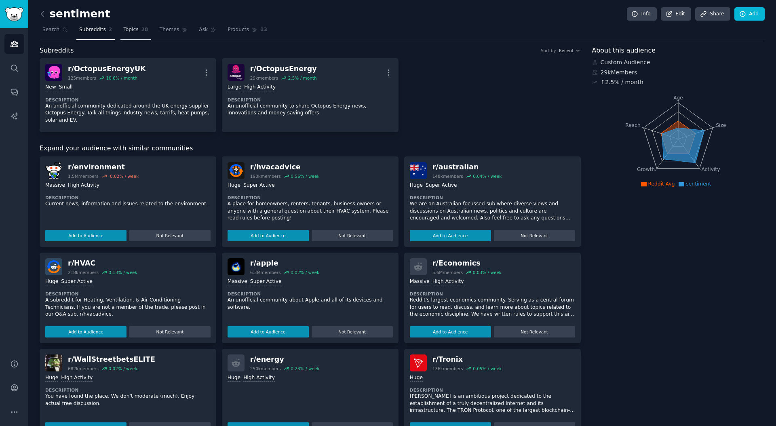
click at [132, 35] on link "Topics 28" at bounding box center [135, 31] width 30 height 17
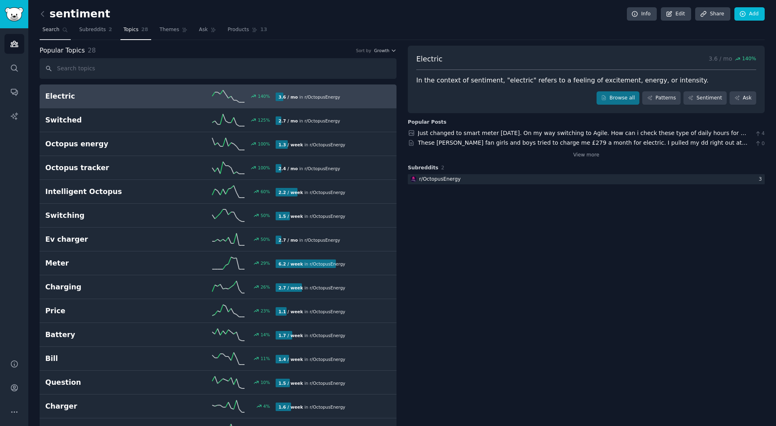
click at [64, 32] on icon at bounding box center [65, 30] width 6 height 6
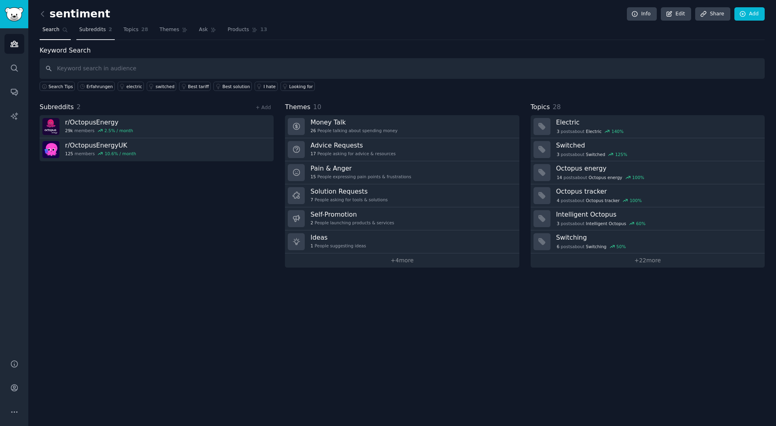
click at [91, 30] on span "Subreddits" at bounding box center [92, 29] width 27 height 7
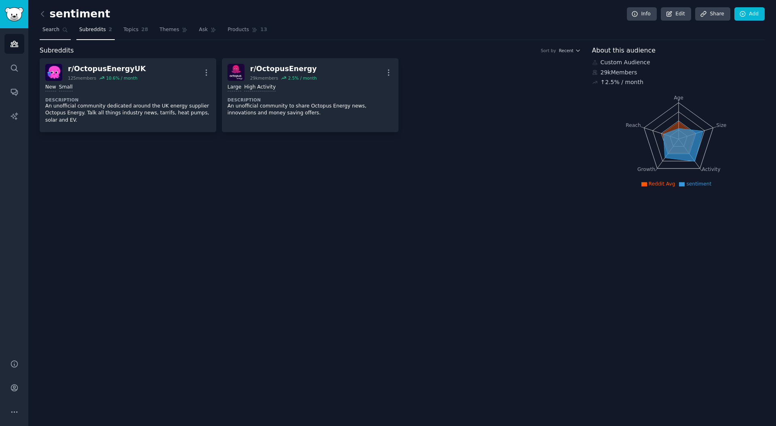
click at [53, 36] on link "Search" at bounding box center [55, 31] width 31 height 17
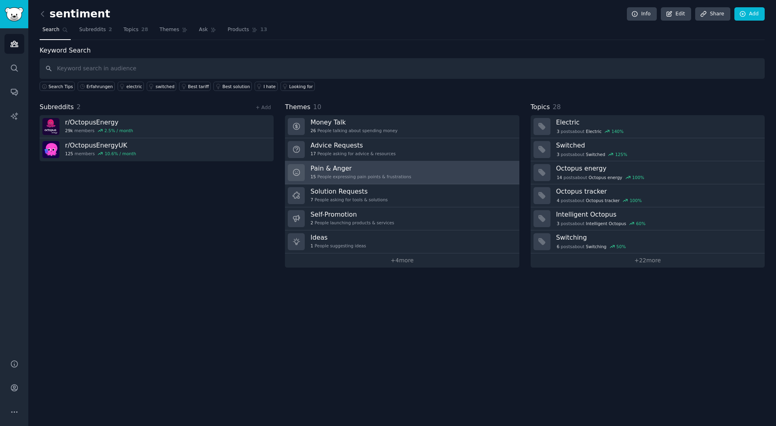
click at [409, 172] on link "Pain & Anger 15 People expressing pain points & frustrations" at bounding box center [402, 172] width 234 height 23
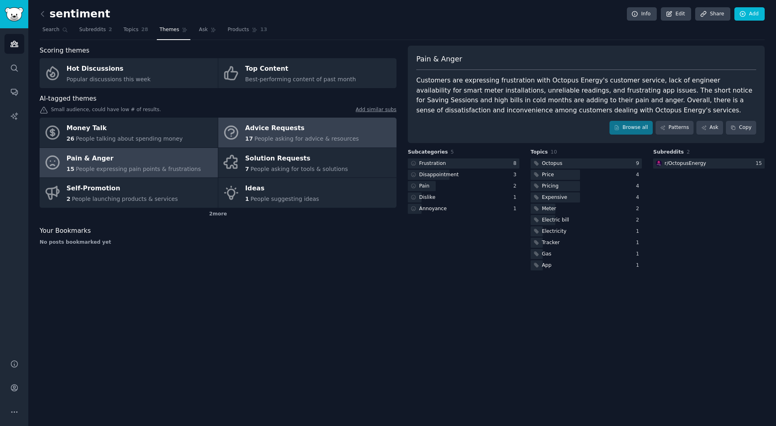
click at [301, 137] on span "People asking for advice & resources" at bounding box center [306, 138] width 104 height 6
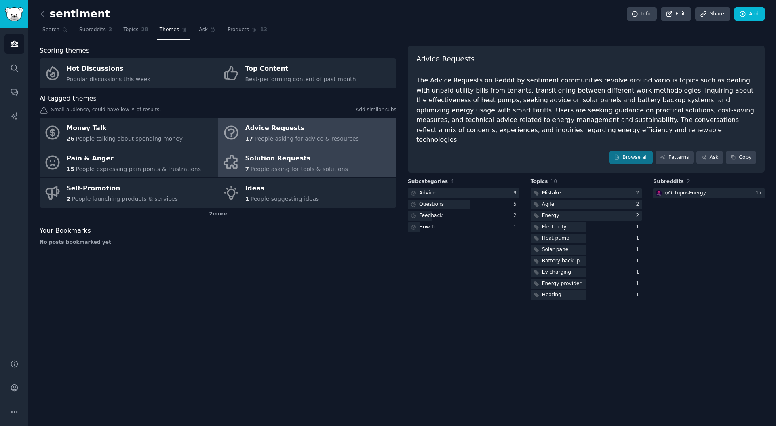
click at [295, 161] on div "Solution Requests" at bounding box center [296, 158] width 103 height 13
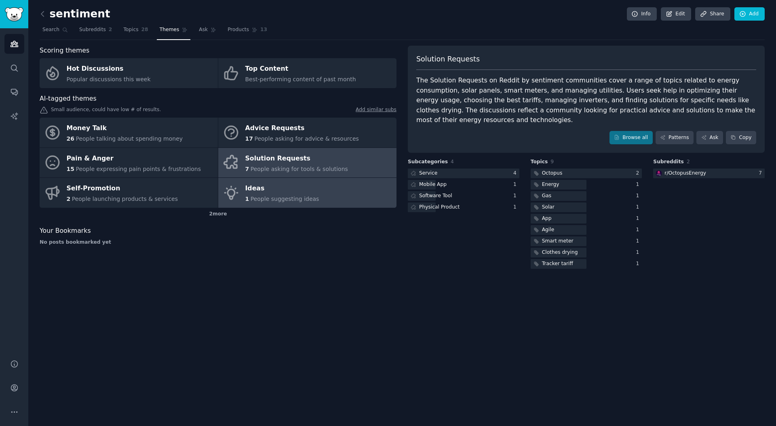
click at [291, 192] on div "Ideas" at bounding box center [282, 188] width 74 height 13
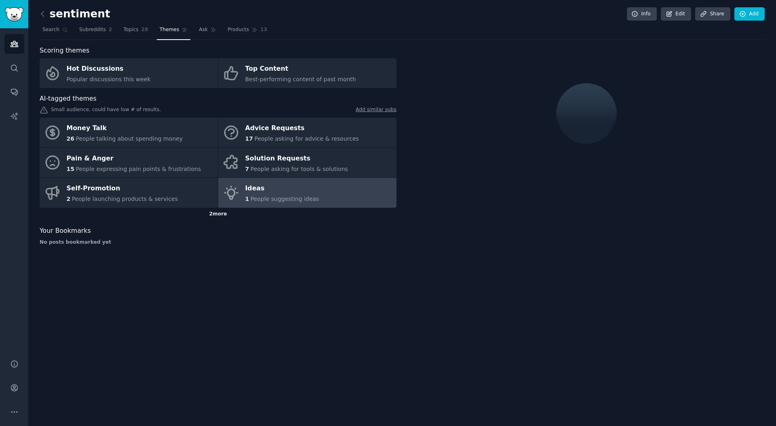
click at [212, 214] on div "2 more" at bounding box center [218, 214] width 357 height 13
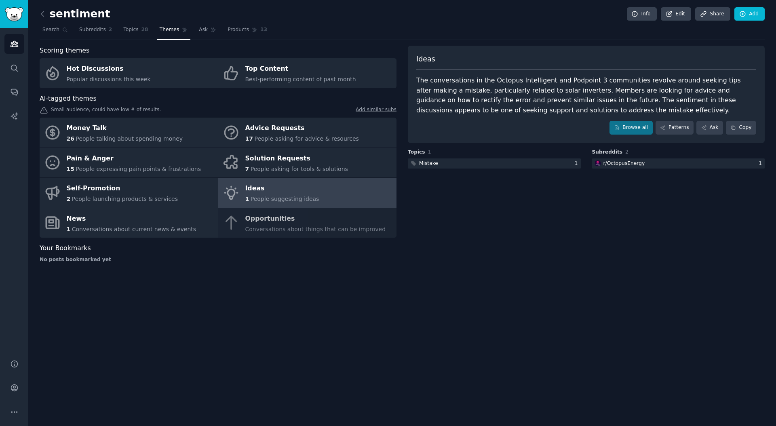
click at [268, 224] on div "Money Talk 26 People talking about spending money Advice Requests 17 People ask…" at bounding box center [218, 178] width 357 height 120
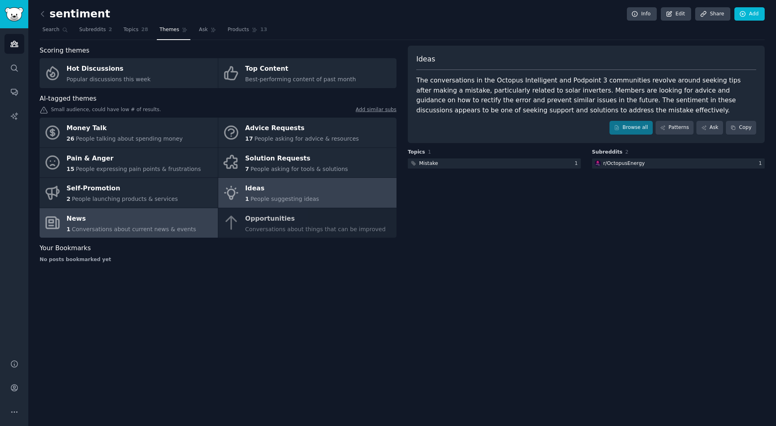
click at [141, 220] on div "News" at bounding box center [132, 218] width 130 height 13
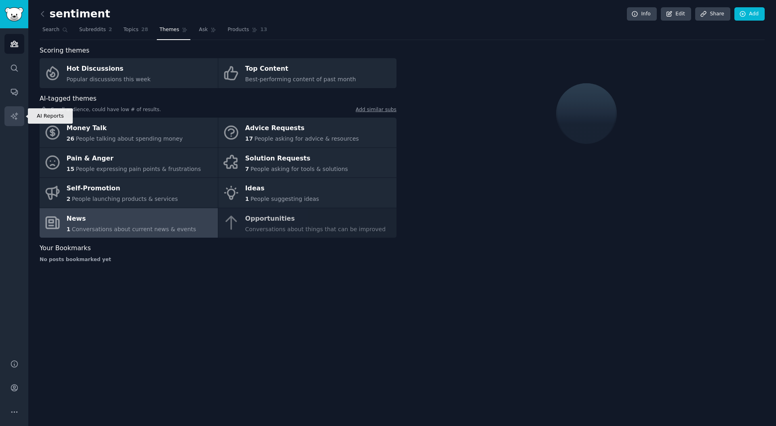
click at [16, 115] on icon "Sidebar" at bounding box center [14, 115] width 7 height 7
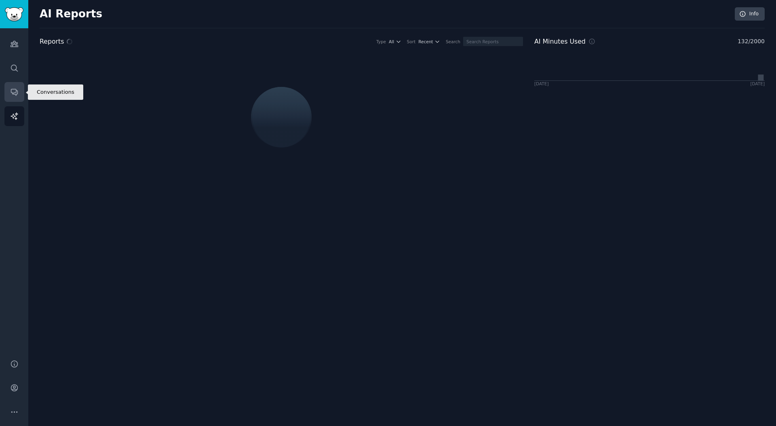
click at [17, 99] on link "Conversations" at bounding box center [14, 92] width 20 height 20
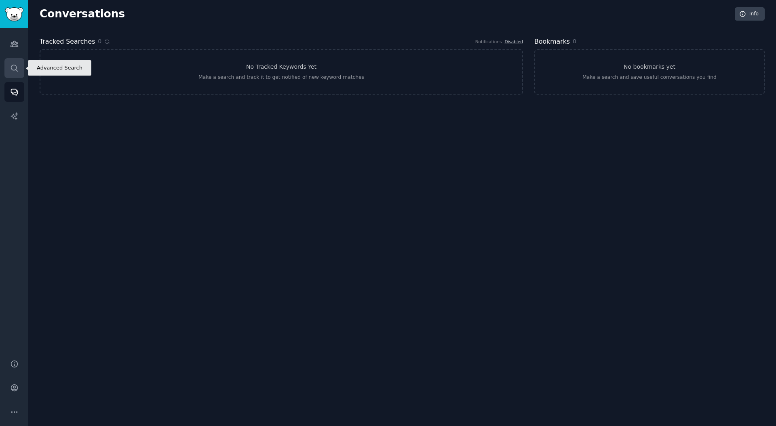
click at [14, 70] on icon "Sidebar" at bounding box center [14, 68] width 6 height 6
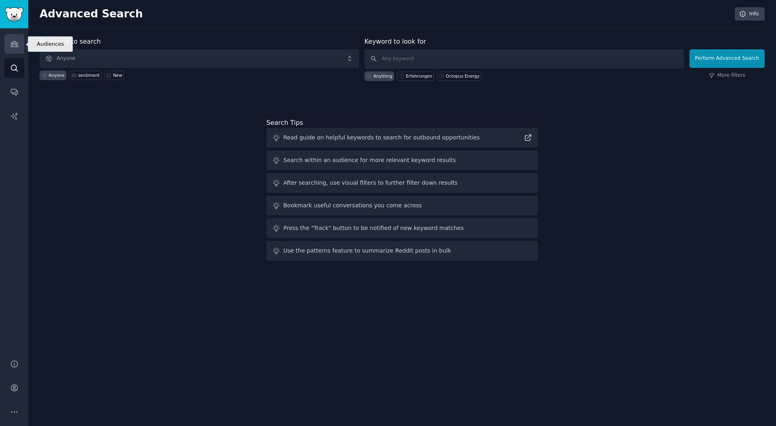
click at [13, 41] on icon "Sidebar" at bounding box center [14, 44] width 8 height 8
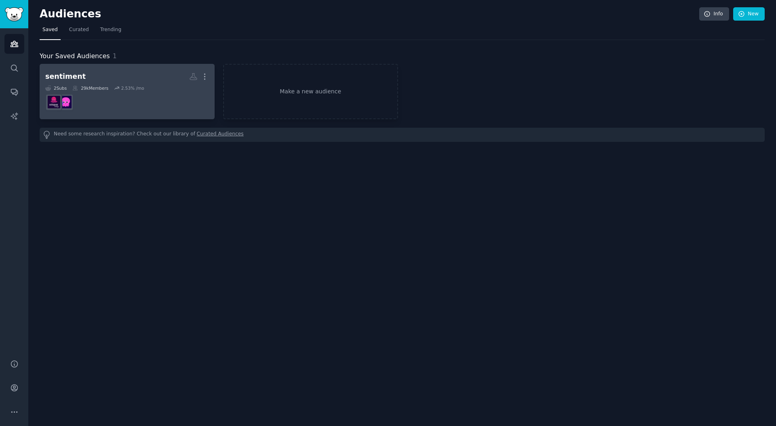
click at [95, 72] on h2 "sentiment More" at bounding box center [127, 77] width 164 height 14
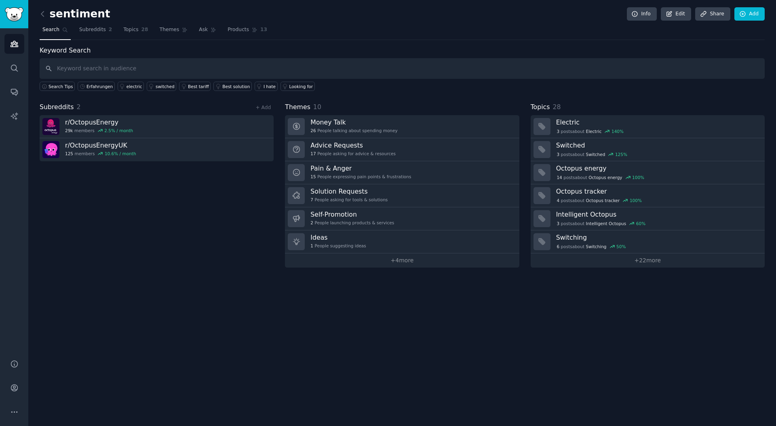
click at [97, 13] on h2 "sentiment" at bounding box center [75, 14] width 71 height 13
click at [681, 15] on link "Edit" at bounding box center [676, 14] width 30 height 14
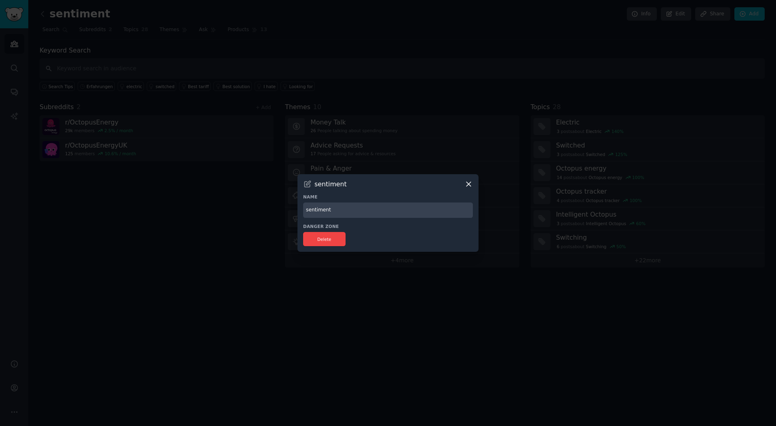
click at [346, 212] on input "sentiment" at bounding box center [388, 210] width 170 height 16
paste input "Erfahrungen"
type input "Erfahrungen"
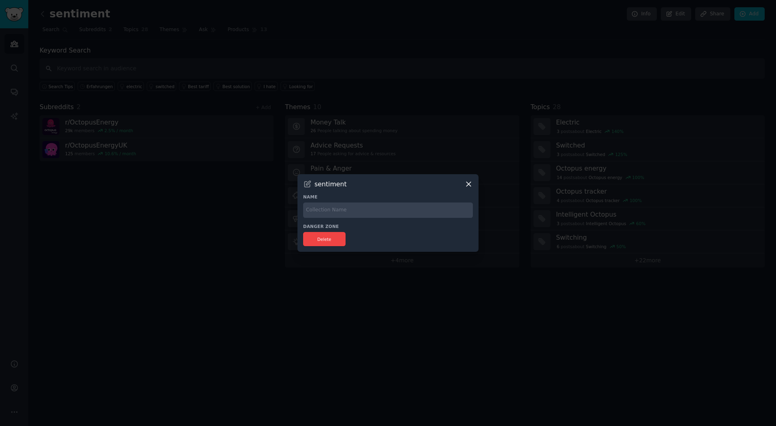
paste input "OctopusEnergy Symbol von r/OctopusEnergy r/OctopusEnergy Beitreten Eine inoffiz…"
type input "OctopusEnergy Symbol von r/OctopusEnergy r/OctopusEnergy Beitreten Eine inoffiz…"
click at [441, 210] on input "OctopusEnergy Symbol von r/OctopusEnergy r/OctopusEnergy Beitreten Eine inoffiz…" at bounding box center [388, 210] width 170 height 16
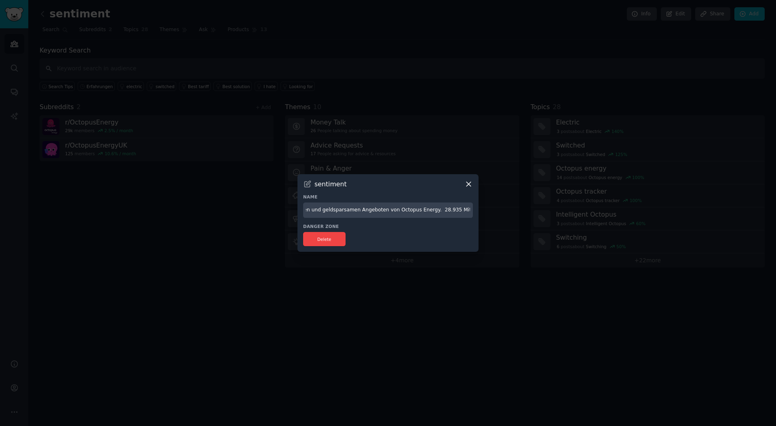
click at [441, 210] on input "OctopusEnergy Symbol von r/OctopusEnergy r/OctopusEnergy Beitreten Eine inoffiz…" at bounding box center [388, 210] width 170 height 16
click at [364, 215] on input "text" at bounding box center [388, 210] width 170 height 16
paste input "Octopus Energy"
type input "Octopus Energy"
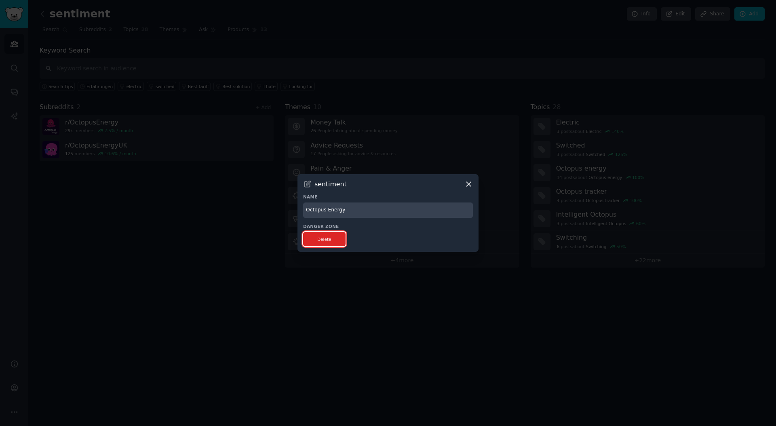
click at [337, 242] on button "Delete" at bounding box center [324, 239] width 42 height 14
click at [462, 185] on div "sentiment" at bounding box center [388, 184] width 170 height 8
click at [467, 185] on icon at bounding box center [468, 184] width 8 height 8
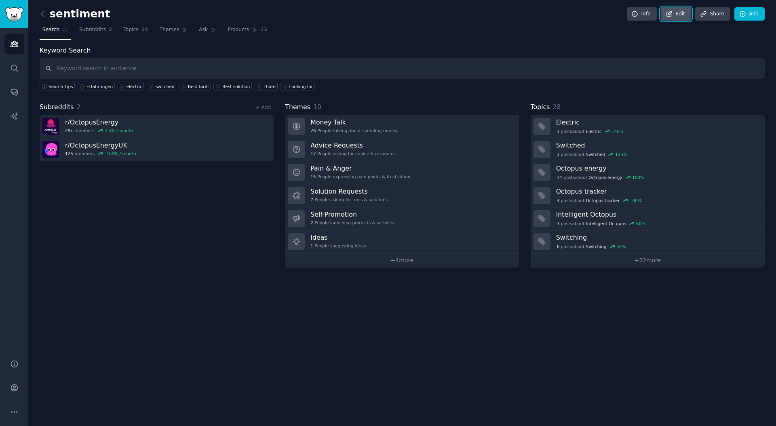
click at [691, 15] on link "Edit" at bounding box center [676, 14] width 30 height 14
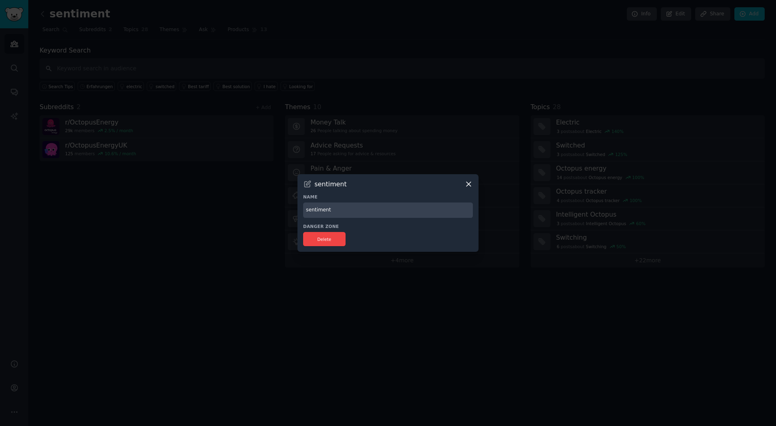
click at [468, 186] on icon at bounding box center [468, 184] width 8 height 8
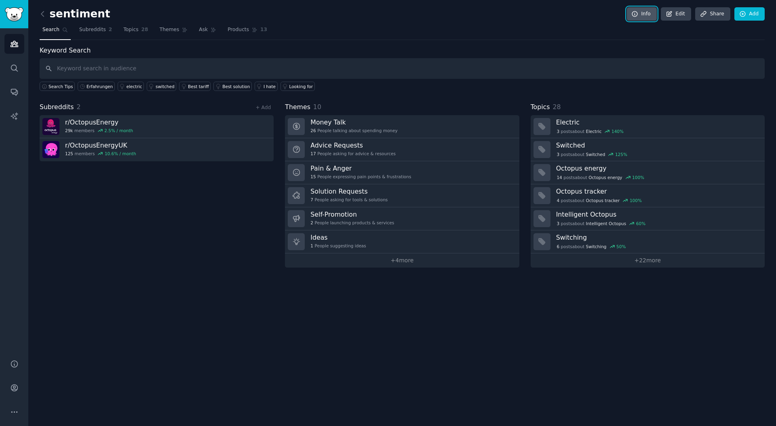
click at [647, 15] on link "Info" at bounding box center [642, 14] width 30 height 14
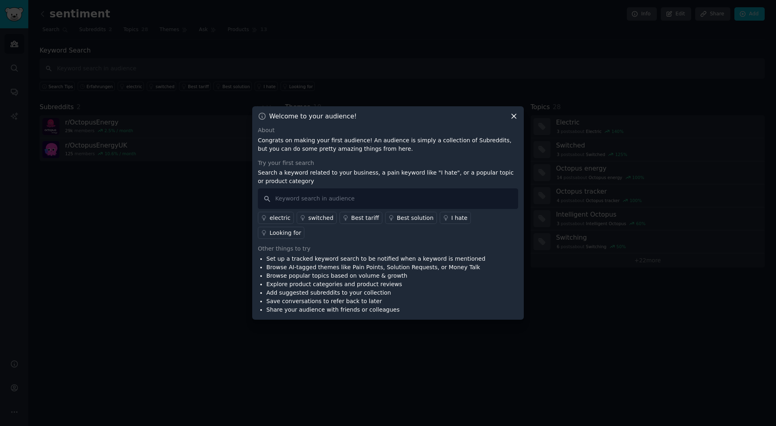
click at [426, 70] on div at bounding box center [388, 213] width 776 height 426
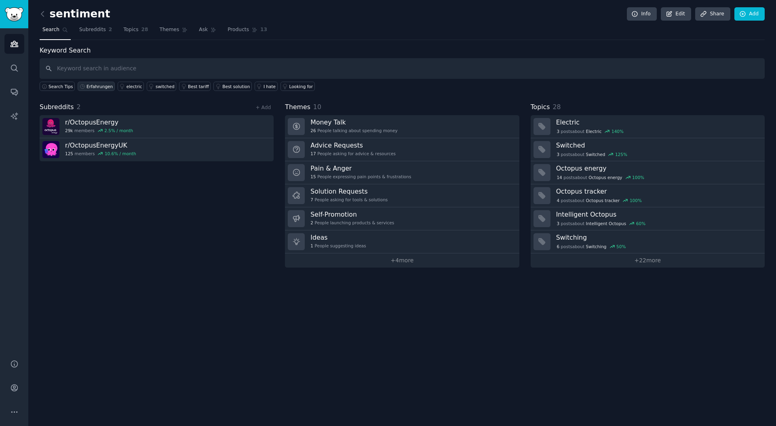
click at [91, 86] on div "Erfahrungen" at bounding box center [99, 87] width 26 height 6
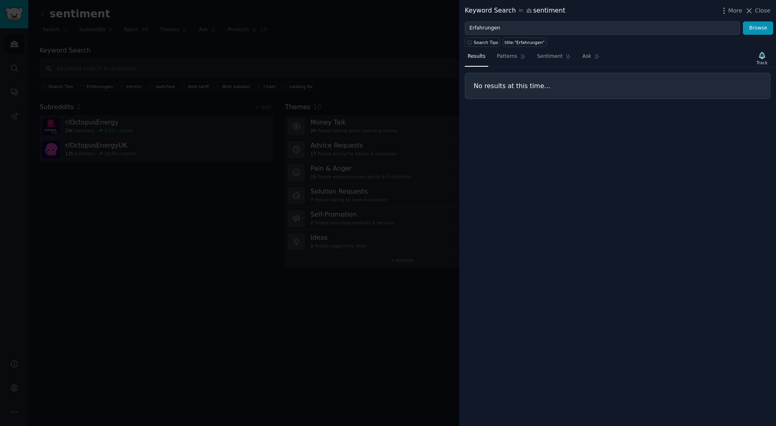
click at [103, 73] on div at bounding box center [388, 213] width 776 height 426
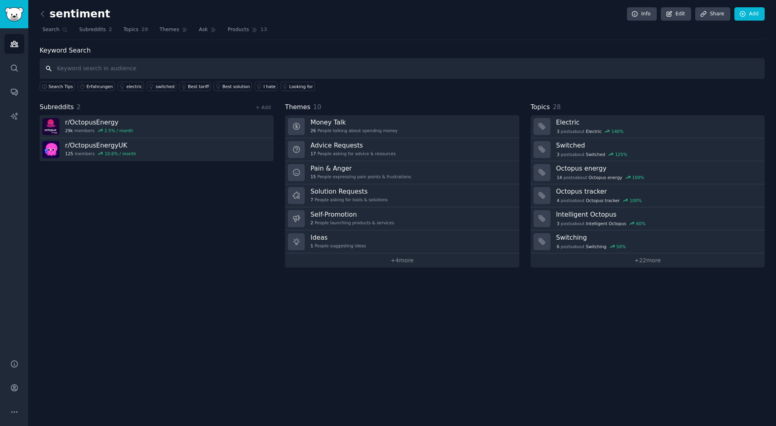
click at [114, 64] on input "text" at bounding box center [402, 68] width 725 height 21
type input "Bereue"
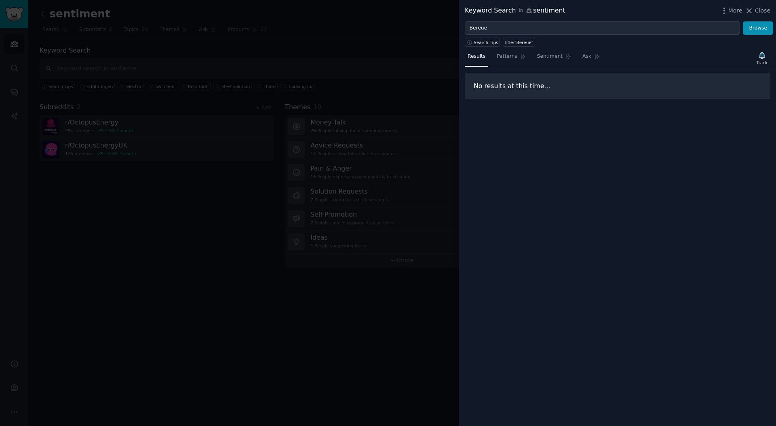
click at [158, 62] on div at bounding box center [388, 213] width 776 height 426
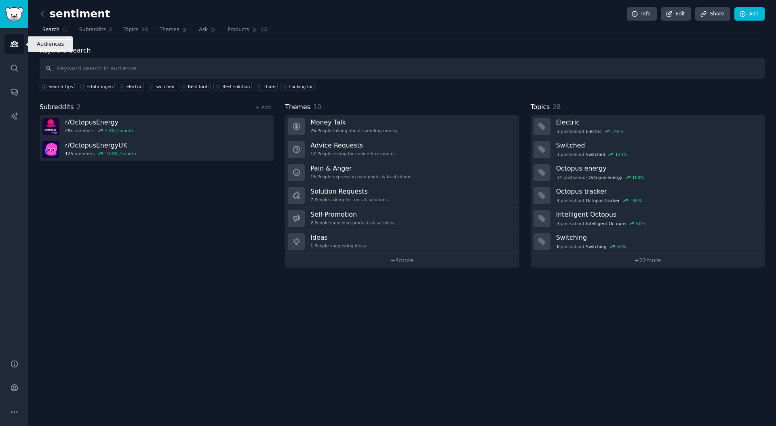
click at [14, 49] on link "Audiences" at bounding box center [14, 44] width 20 height 20
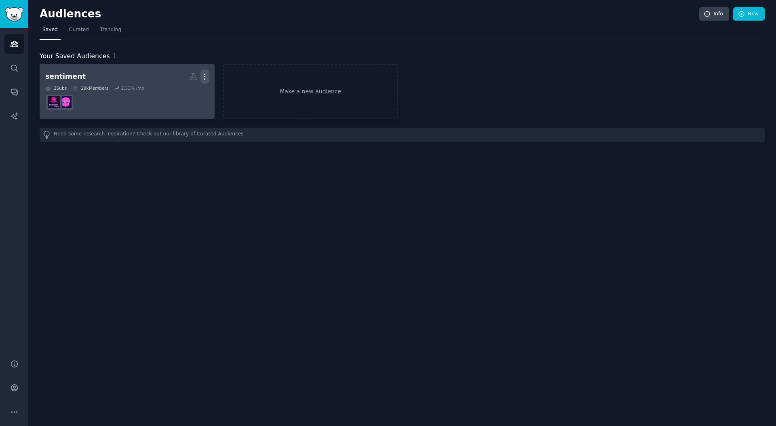
click at [206, 80] on icon "button" at bounding box center [204, 76] width 8 height 8
click at [182, 79] on p "View" at bounding box center [179, 79] width 13 height 8
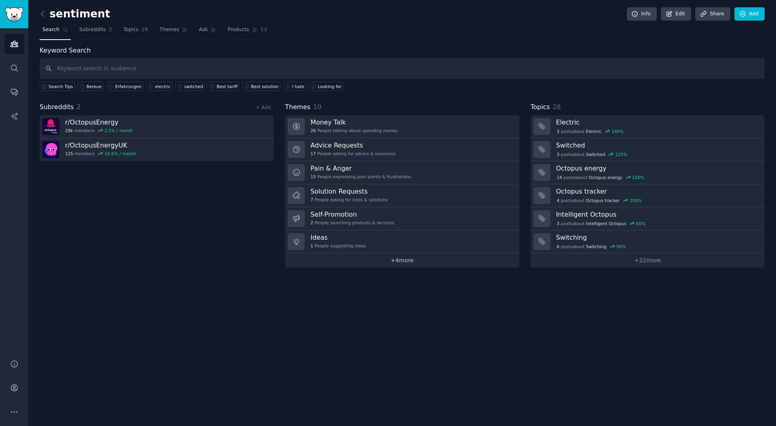
click at [408, 257] on link "+ 4 more" at bounding box center [402, 260] width 234 height 14
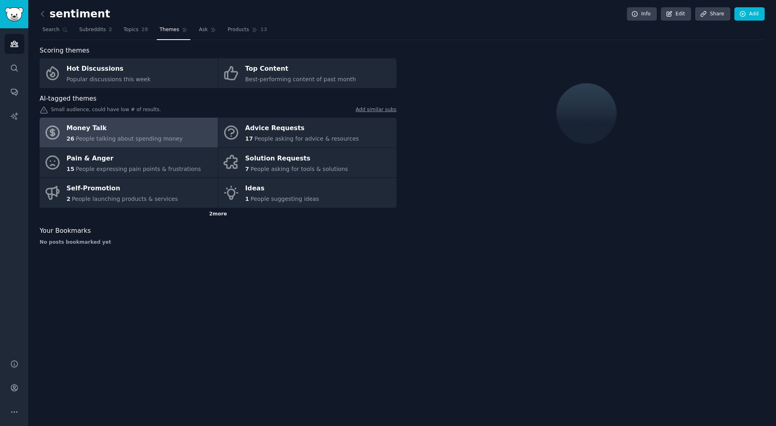
click at [214, 215] on div "2 more" at bounding box center [218, 214] width 357 height 13
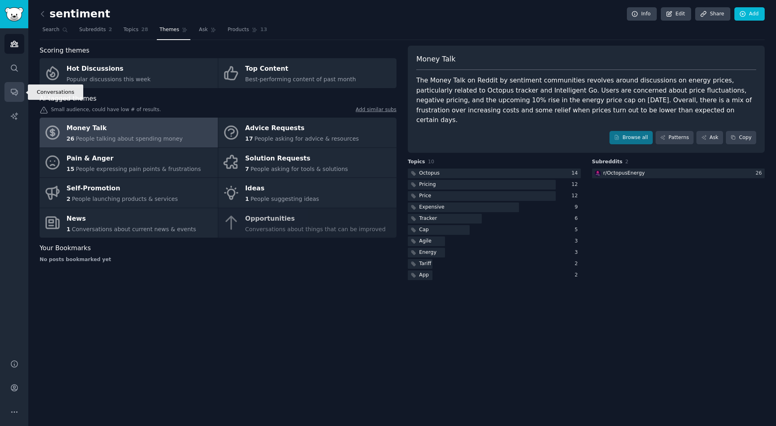
click at [15, 95] on icon "Sidebar" at bounding box center [14, 92] width 6 height 6
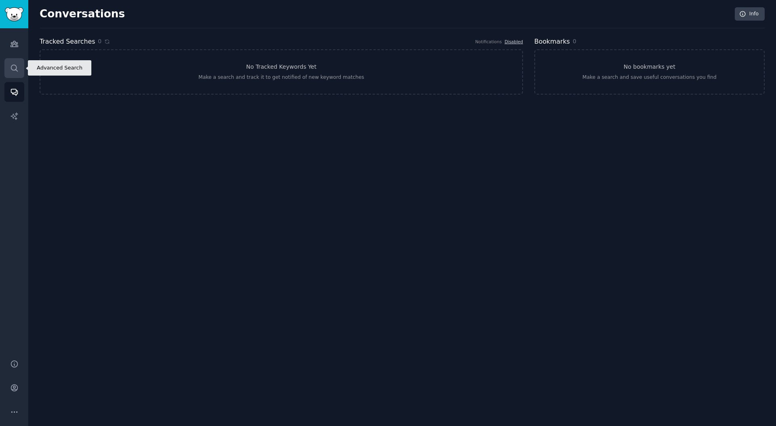
click at [12, 74] on link "Search" at bounding box center [14, 68] width 20 height 20
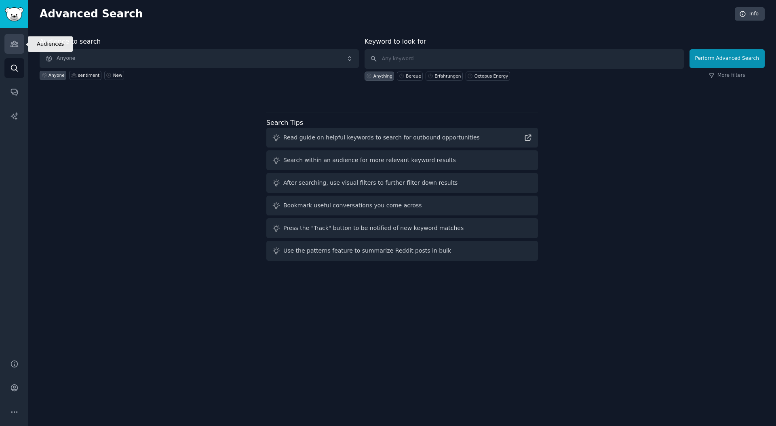
click at [23, 40] on link "Audiences" at bounding box center [14, 44] width 20 height 20
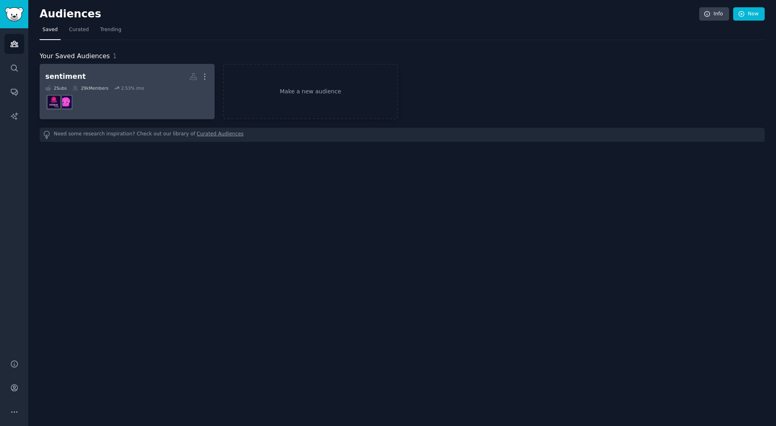
click at [162, 100] on dd at bounding box center [127, 102] width 164 height 23
